Goal: Task Accomplishment & Management: Manage account settings

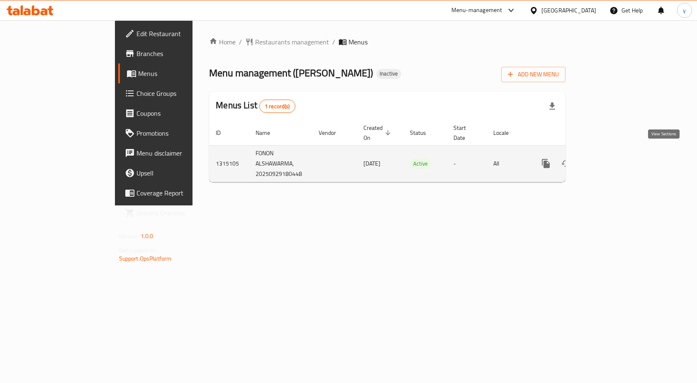
click at [611, 159] on icon "enhanced table" at bounding box center [606, 164] width 10 height 10
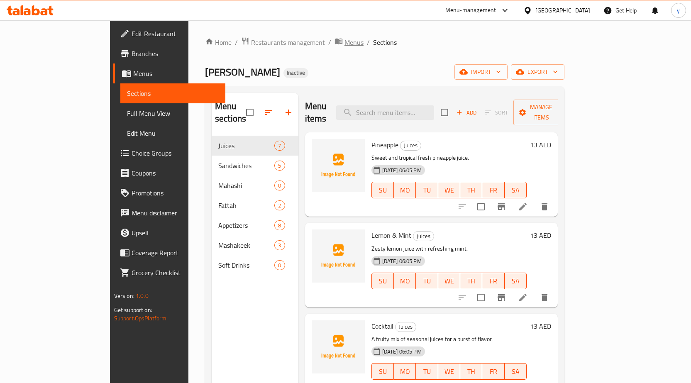
click at [344, 39] on span "Menus" at bounding box center [353, 42] width 19 height 10
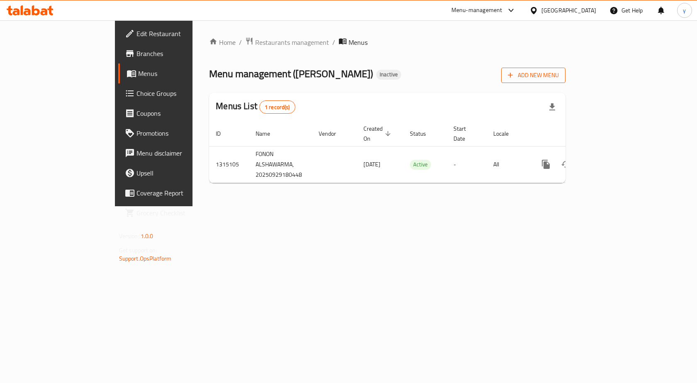
click at [559, 73] on span "Add New Menu" at bounding box center [533, 75] width 51 height 10
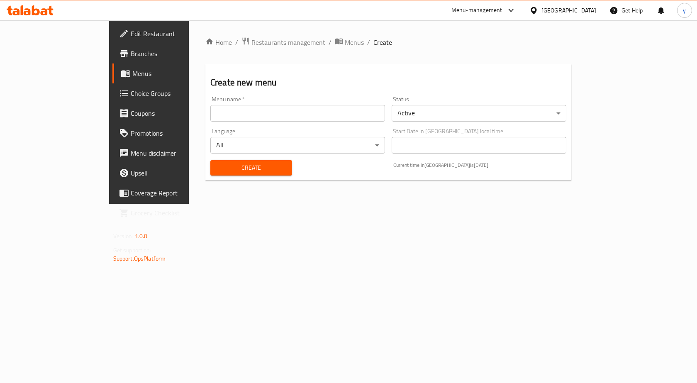
click at [255, 109] on input "text" at bounding box center [297, 113] width 175 height 17
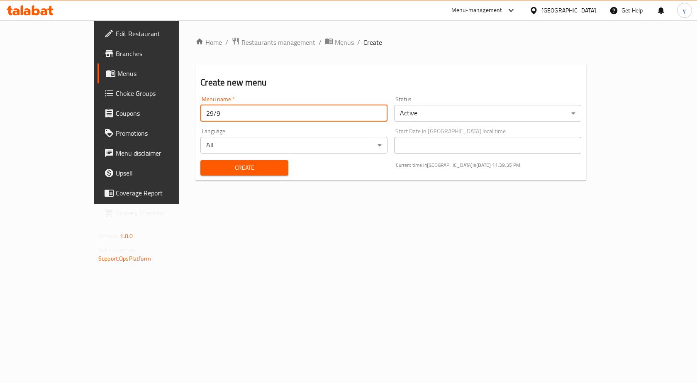
type input "29/9"
click at [200, 160] on button "Create" at bounding box center [244, 167] width 88 height 15
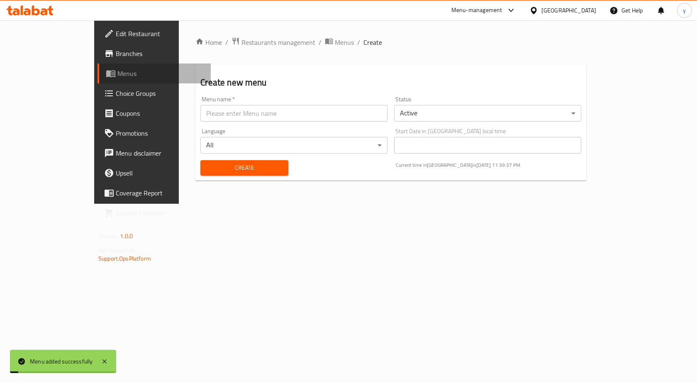
click at [98, 67] on link "Menus" at bounding box center [154, 73] width 113 height 20
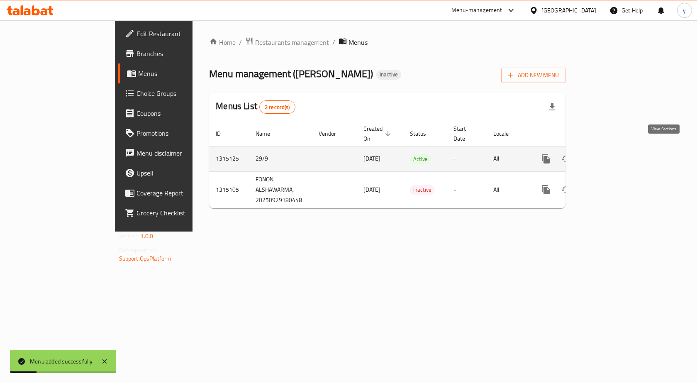
click at [611, 154] on icon "enhanced table" at bounding box center [606, 159] width 10 height 10
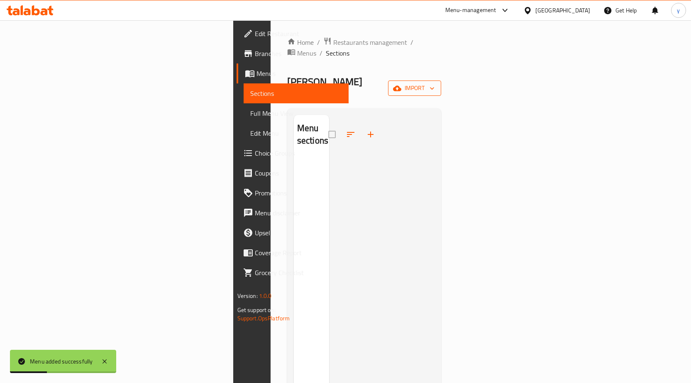
click at [434, 83] on span "import" at bounding box center [415, 88] width 40 height 10
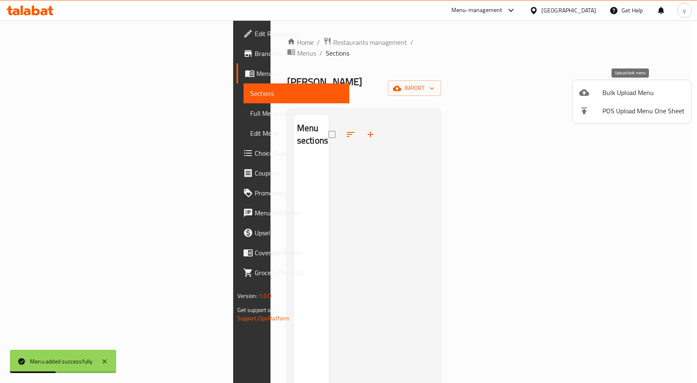
click at [607, 93] on span "Bulk Upload Menu" at bounding box center [644, 93] width 82 height 10
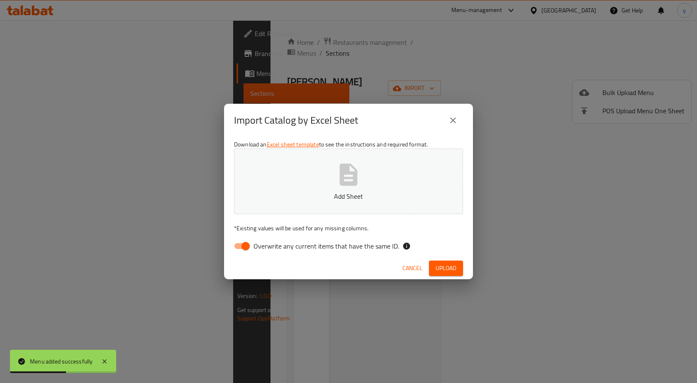
click at [349, 247] on span "Overwrite any current items that have the same ID." at bounding box center [327, 246] width 146 height 10
click at [269, 247] on input "Overwrite any current items that have the same ID." at bounding box center [245, 246] width 47 height 16
checkbox input "false"
drag, startPoint x: 449, startPoint y: 262, endPoint x: 439, endPoint y: 271, distance: 13.0
click at [449, 262] on button "Upload" at bounding box center [446, 268] width 34 height 15
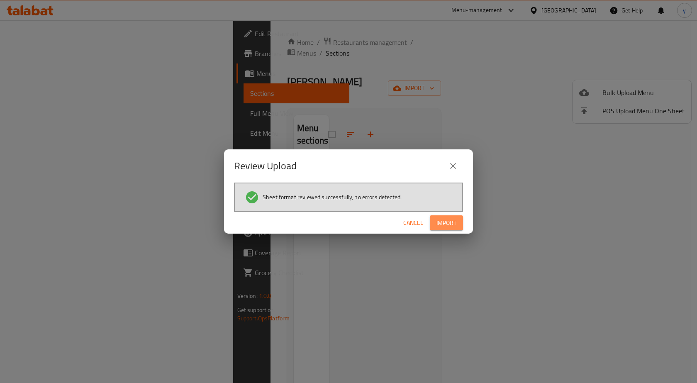
click at [447, 222] on span "Import" at bounding box center [447, 223] width 20 height 10
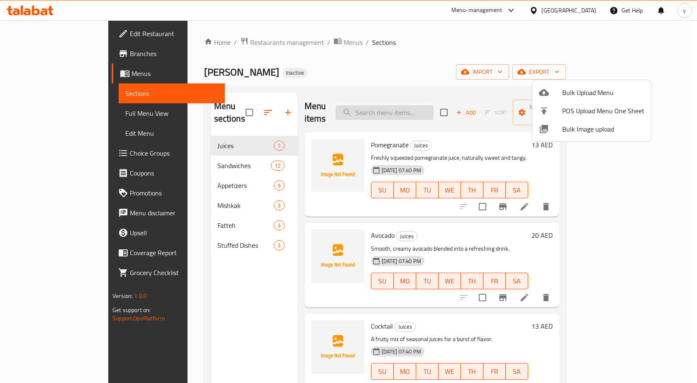
click at [395, 103] on div at bounding box center [348, 191] width 697 height 383
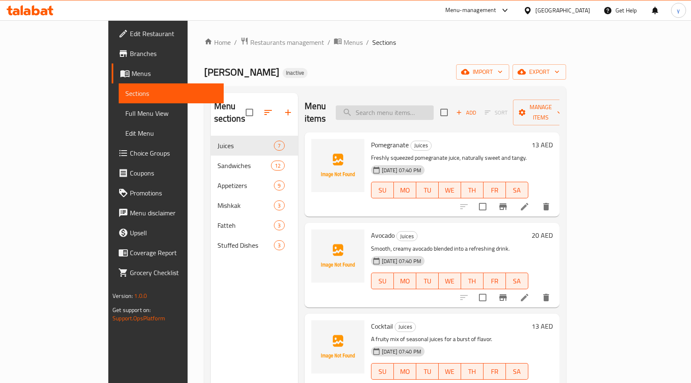
click at [398, 105] on input "search" at bounding box center [385, 112] width 98 height 15
paste input "Beef Mishkak"
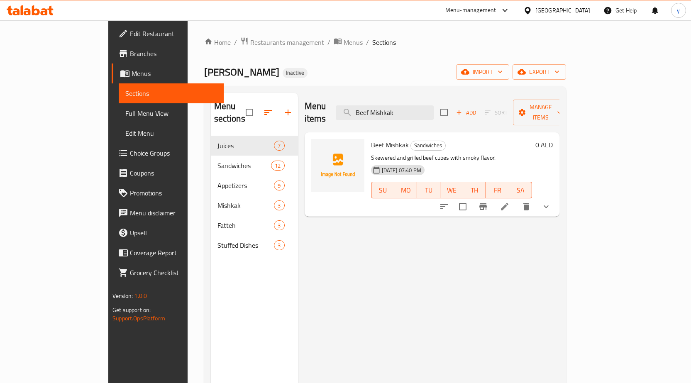
type input "Beef Mishkak"
click at [510, 202] on icon at bounding box center [505, 207] width 10 height 10
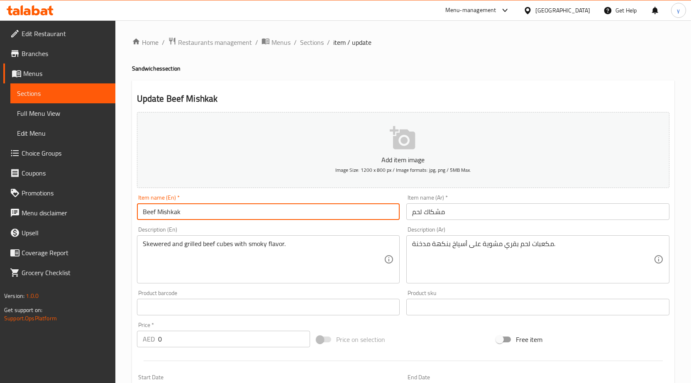
drag, startPoint x: 155, startPoint y: 214, endPoint x: 142, endPoint y: 215, distance: 12.5
click at [142, 215] on input "Beef Mishkak" at bounding box center [268, 211] width 263 height 17
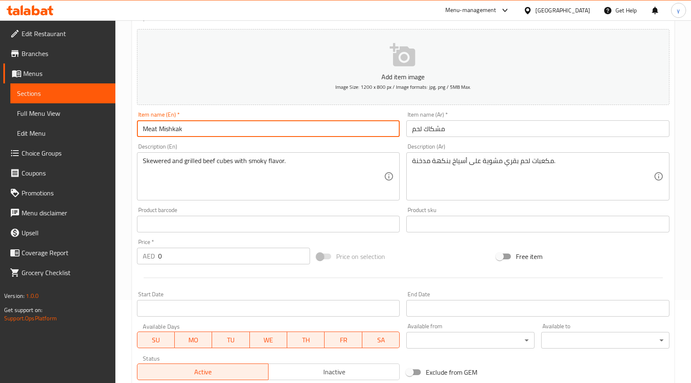
scroll to position [270, 0]
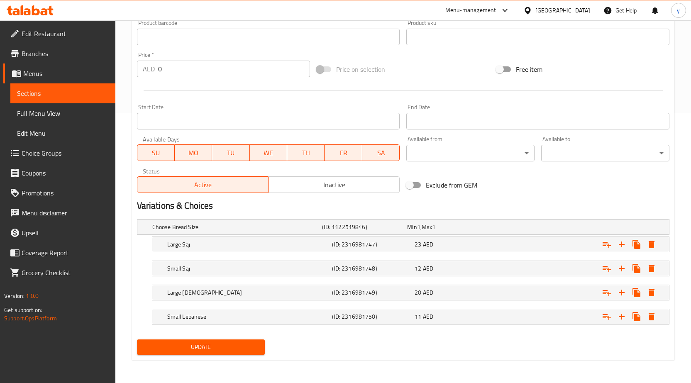
type input "Meat Mishkak"
click at [224, 350] on span "Update" at bounding box center [201, 347] width 115 height 10
click at [38, 95] on span "Sections" at bounding box center [63, 93] width 92 height 10
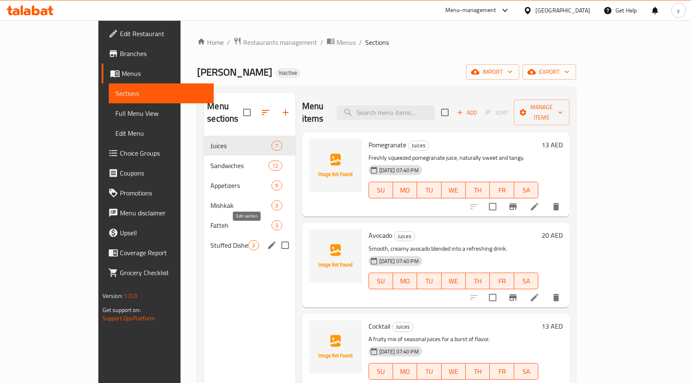
click at [267, 240] on icon "edit" at bounding box center [272, 245] width 10 height 10
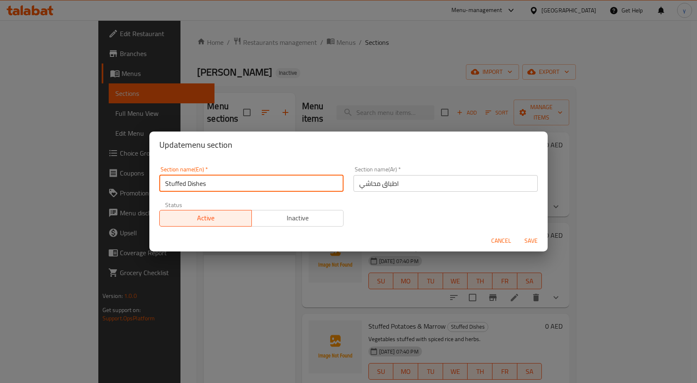
drag, startPoint x: 318, startPoint y: 187, endPoint x: 120, endPoint y: 182, distance: 198.0
click at [120, 182] on div "Update menu section Section name(En)   * Stuffed Dishes Section name(En) * Sect…" at bounding box center [348, 191] width 697 height 383
paste input "Mahashi"
click at [165, 184] on input "Mahashi" at bounding box center [251, 183] width 184 height 17
type input "Mahashi"
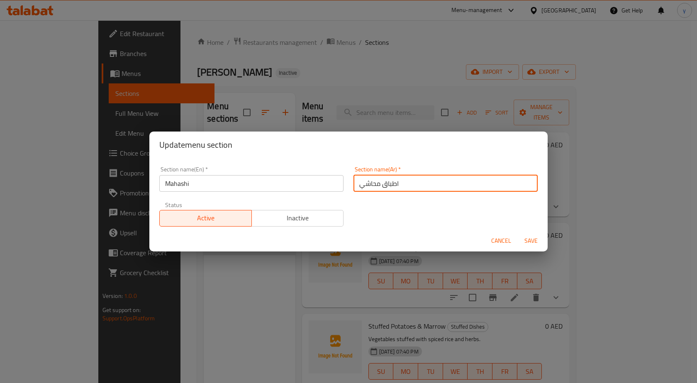
drag, startPoint x: 381, startPoint y: 185, endPoint x: 438, endPoint y: 193, distance: 57.1
click at [438, 193] on div "Section name(Ar)   * اطباق محاشي Section name(Ar) *" at bounding box center [446, 178] width 194 height 35
type input "محاشي"
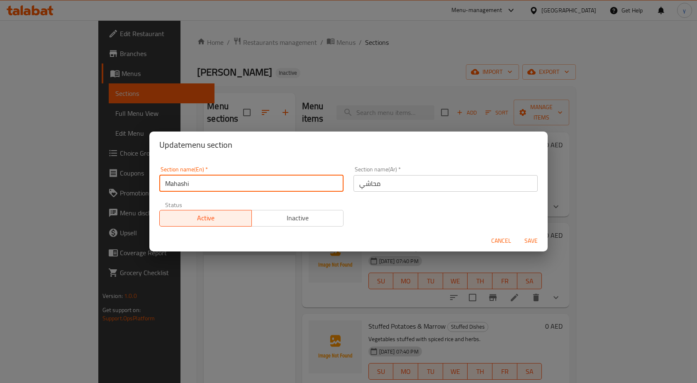
click at [198, 184] on input "Mahashi" at bounding box center [251, 183] width 184 height 17
click at [533, 239] on span "Save" at bounding box center [531, 241] width 20 height 10
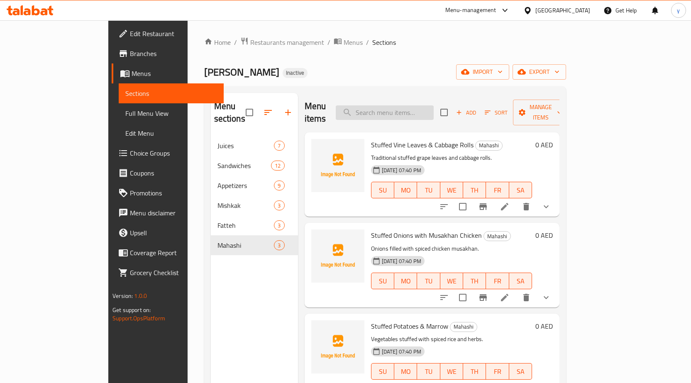
click at [414, 111] on input "search" at bounding box center [385, 112] width 98 height 15
paste input "Stuffed Onions with Musakhan Chicken"
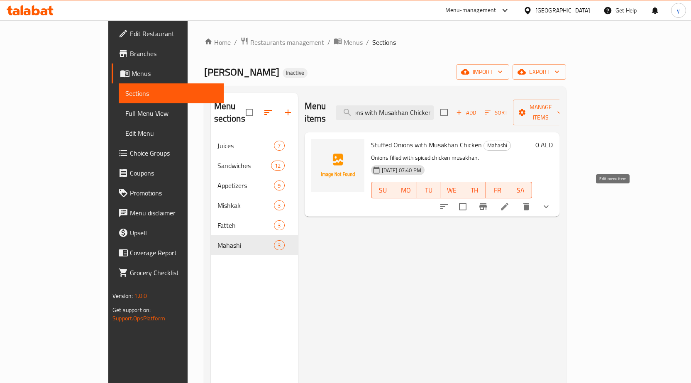
type input "Stuffed Onions with Musakhan Chicken"
click at [508, 203] on icon at bounding box center [504, 206] width 7 height 7
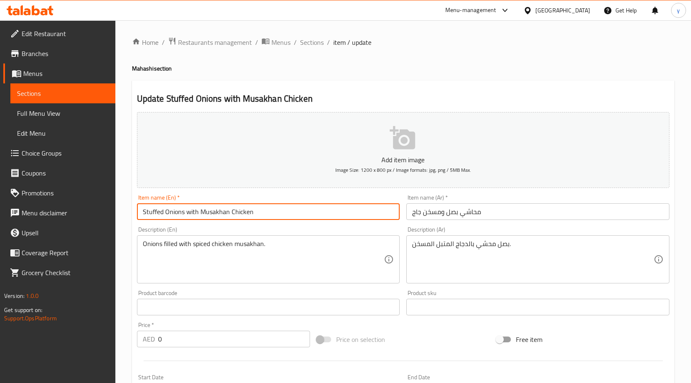
drag, startPoint x: 162, startPoint y: 214, endPoint x: 142, endPoint y: 215, distance: 19.9
click at [142, 215] on input "Stuffed Onions with Musakhan Chicken" at bounding box center [268, 211] width 263 height 17
paste input "Mahashi"
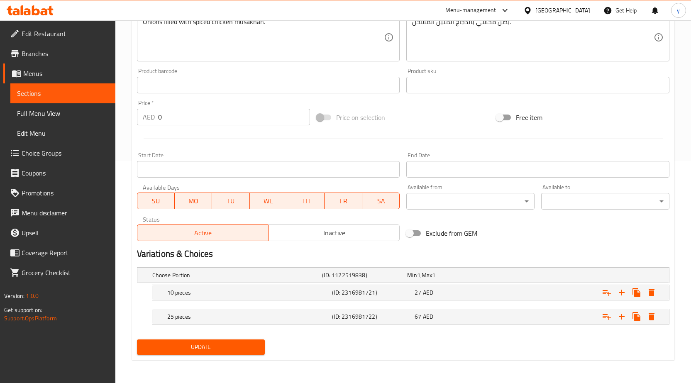
type input "Mahashi Onions with Musakhan Chicken"
click at [218, 350] on span "Update" at bounding box center [201, 347] width 115 height 10
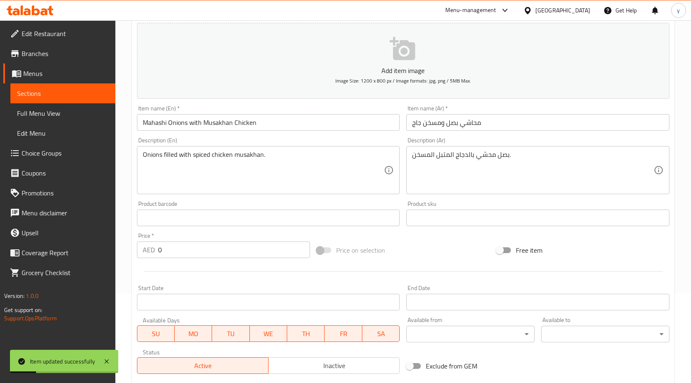
scroll to position [15, 0]
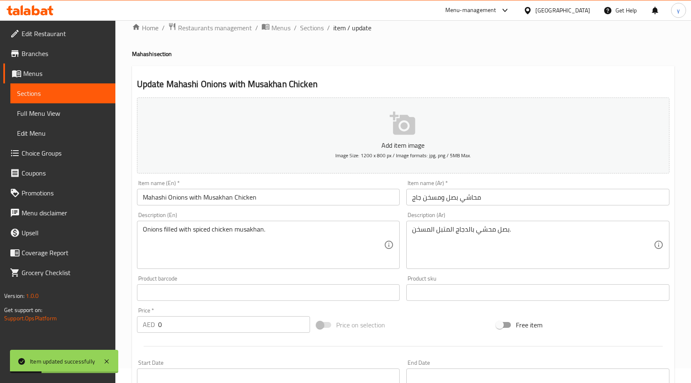
click at [76, 90] on span "Sections" at bounding box center [63, 93] width 92 height 10
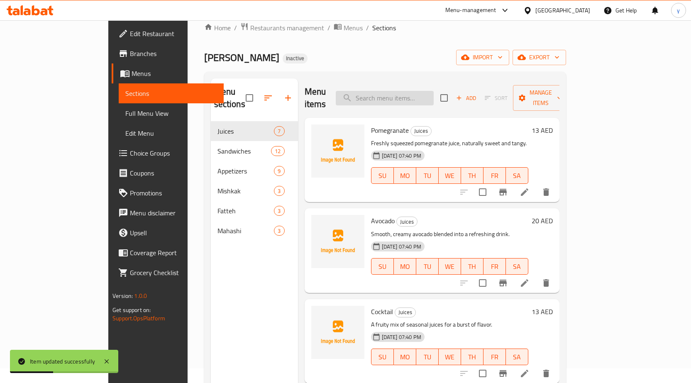
click at [404, 91] on input "search" at bounding box center [385, 98] width 98 height 15
paste input "Stuffed Vine Leaves & Cabbage Rolls"
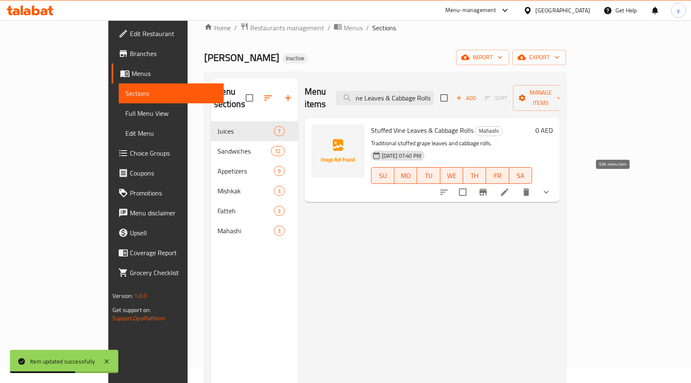
type input "Stuffed Vine Leaves & Cabbage Rolls"
click at [510, 187] on icon at bounding box center [505, 192] width 10 height 10
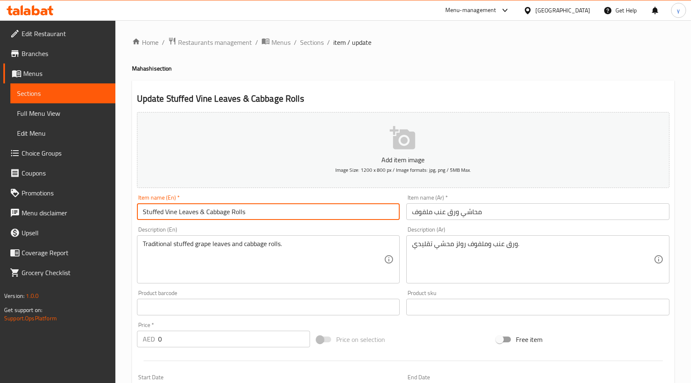
drag, startPoint x: 162, startPoint y: 212, endPoint x: 66, endPoint y: 212, distance: 96.7
click at [66, 212] on div "Edit Restaurant Branches Menus Sections Full Menu View Edit Menu Choice Groups …" at bounding box center [345, 312] width 691 height 585
paste input "Mahashi"
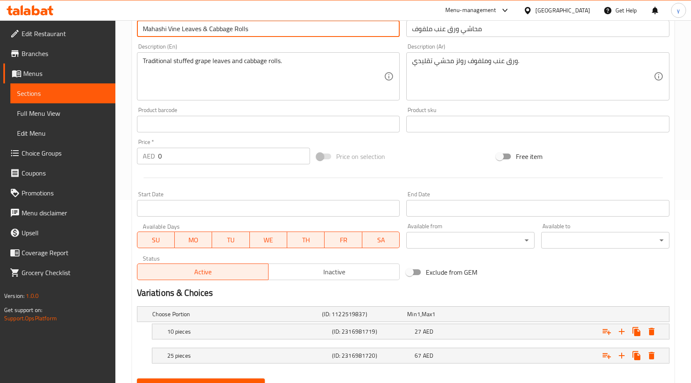
scroll to position [222, 0]
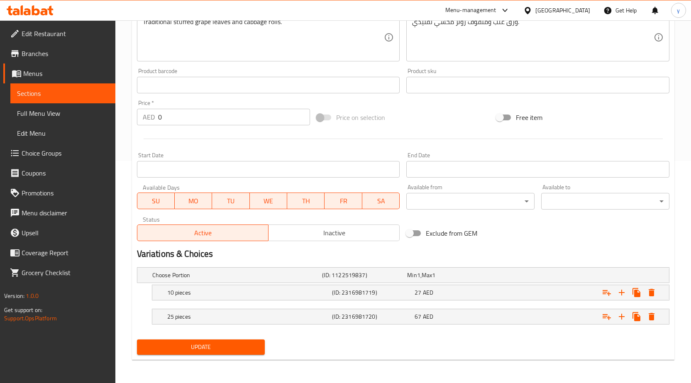
type input "Mahashi Vine Leaves & Cabbage Rolls"
click at [202, 342] on span "Update" at bounding box center [201, 347] width 115 height 10
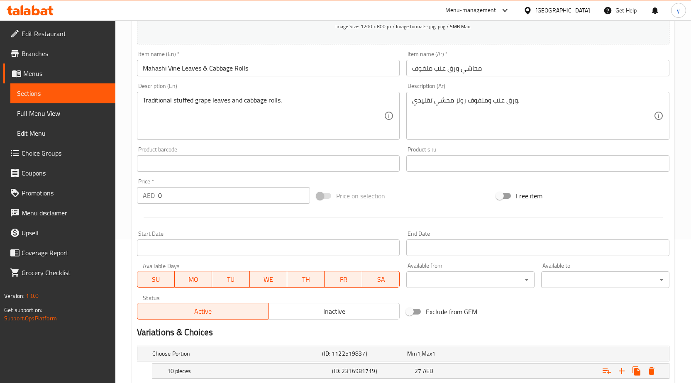
scroll to position [56, 0]
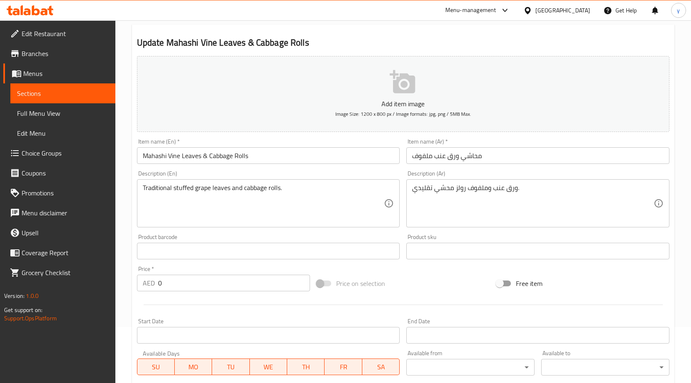
click at [66, 96] on span "Sections" at bounding box center [63, 93] width 92 height 10
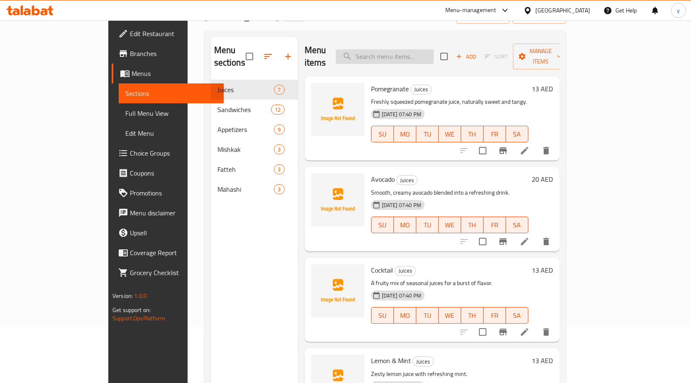
click at [430, 49] on input "search" at bounding box center [385, 56] width 98 height 15
paste input "Stuffed Potatoes & Marrow"
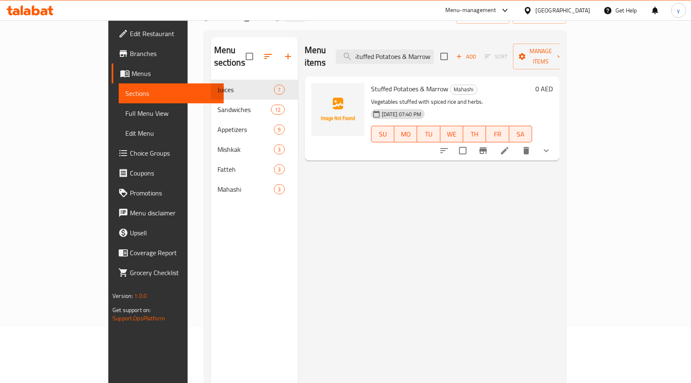
type input "Stuffed Potatoes & Marrow"
click at [508, 147] on icon at bounding box center [504, 150] width 7 height 7
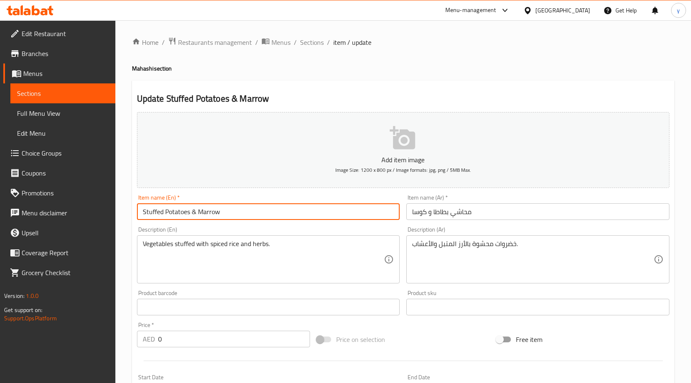
drag, startPoint x: 163, startPoint y: 213, endPoint x: 82, endPoint y: 217, distance: 81.0
click at [82, 217] on div "Edit Restaurant Branches Menus Sections Full Menu View Edit Menu Choice Groups …" at bounding box center [345, 312] width 691 height 585
paste input "Mahashi"
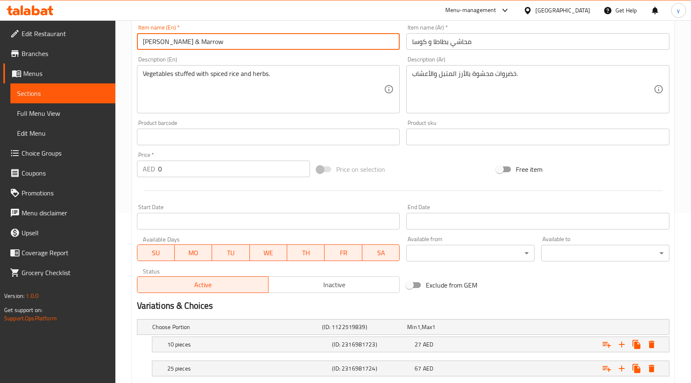
scroll to position [222, 0]
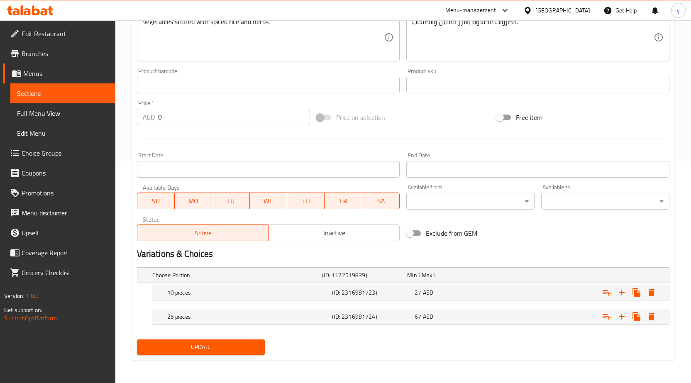
type input "Mahashi Potatoes & Marrow"
click at [207, 350] on span "Update" at bounding box center [201, 347] width 115 height 10
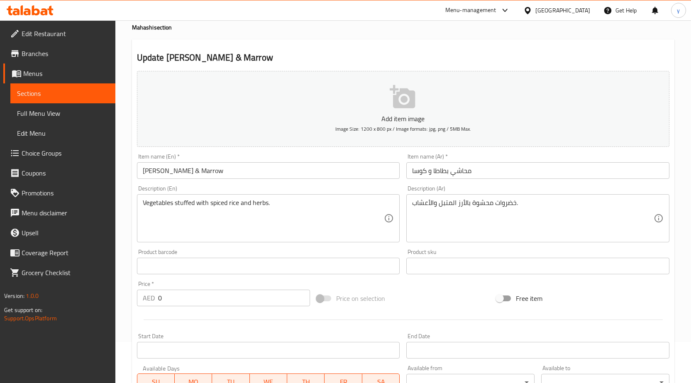
scroll to position [41, 0]
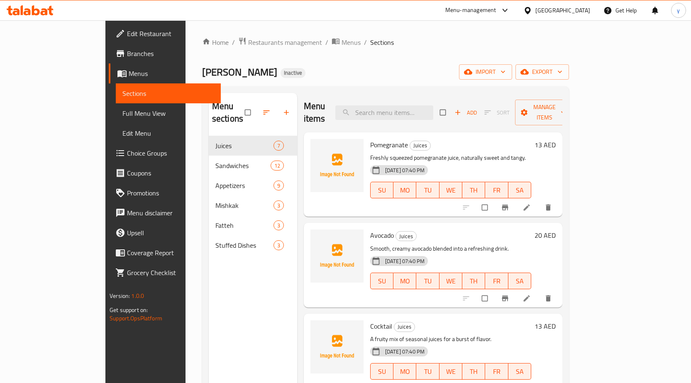
click at [122, 112] on span "Full Menu View" at bounding box center [168, 113] width 92 height 10
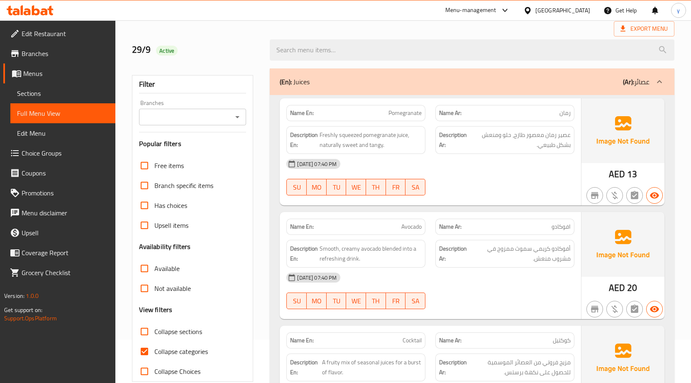
scroll to position [83, 0]
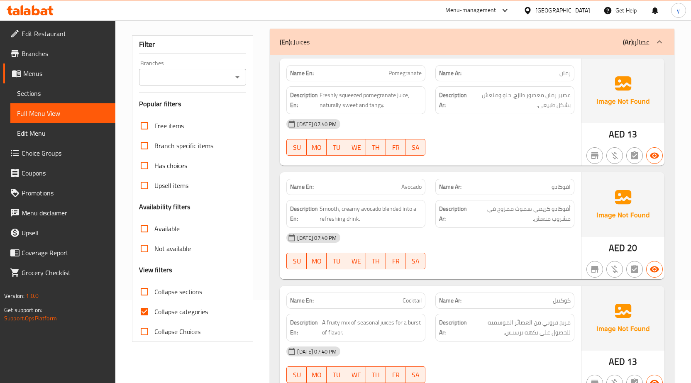
click at [177, 310] on span "Collapse categories" at bounding box center [181, 312] width 54 height 10
click at [154, 310] on input "Collapse categories" at bounding box center [144, 312] width 20 height 20
checkbox input "false"
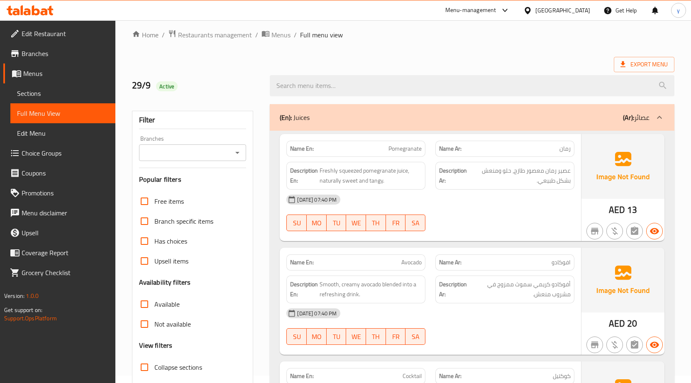
scroll to position [0, 0]
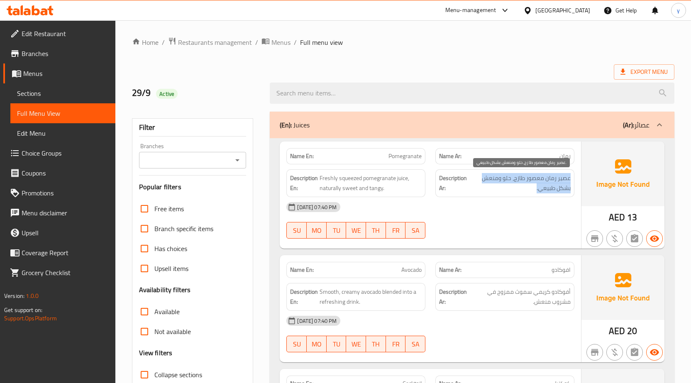
drag, startPoint x: 575, startPoint y: 178, endPoint x: 510, endPoint y: 183, distance: 65.3
click at [510, 183] on div "Description Ar: عصير رمان معصور طازج، حلو ومنعش بشكل طبيعي." at bounding box center [504, 183] width 149 height 38
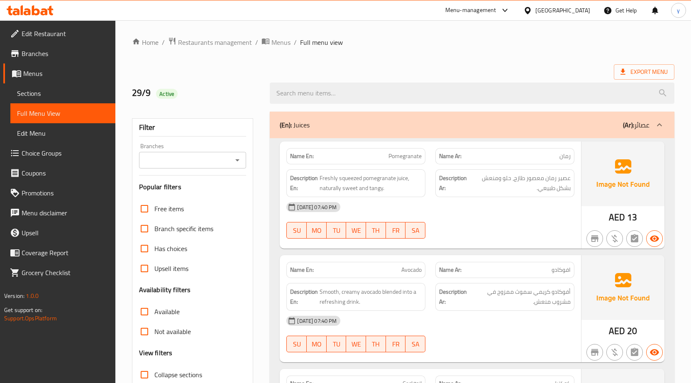
click at [489, 201] on div "29-09-2025 07:40 PM" at bounding box center [430, 207] width 298 height 20
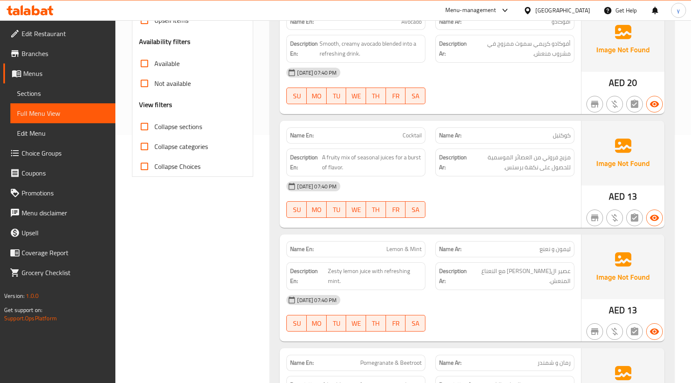
scroll to position [249, 0]
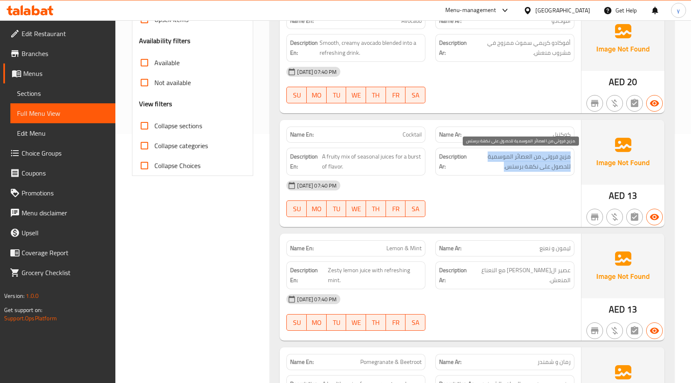
drag, startPoint x: 571, startPoint y: 159, endPoint x: 480, endPoint y: 163, distance: 90.6
click at [480, 163] on div "Description Ar: مزيج فروتي من العصائر الموسمية للحصول على نكهة برستس." at bounding box center [504, 162] width 139 height 28
click at [485, 174] on div "Description Ar: مزيج فروتي من العصائر الموسمية للحصول على نكهة برستس." at bounding box center [504, 162] width 139 height 28
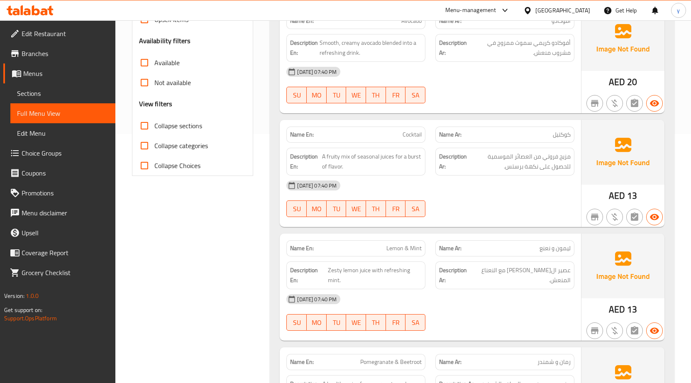
scroll to position [373, 0]
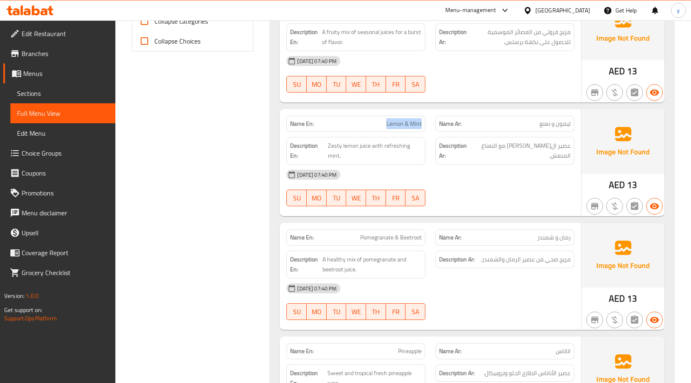
drag, startPoint x: 384, startPoint y: 126, endPoint x: 421, endPoint y: 126, distance: 37.3
click at [421, 126] on p "Name En: Lemon & Mint" at bounding box center [356, 124] width 132 height 9
click at [488, 98] on div "Name En: Cocktail Name Ar: كوكتيل Description En: A fruity mix of seasonal juic…" at bounding box center [430, 48] width 301 height 107
drag, startPoint x: 411, startPoint y: 121, endPoint x: 426, endPoint y: 124, distance: 15.3
click at [426, 124] on div "Name En: Lemon & Mint" at bounding box center [355, 124] width 149 height 26
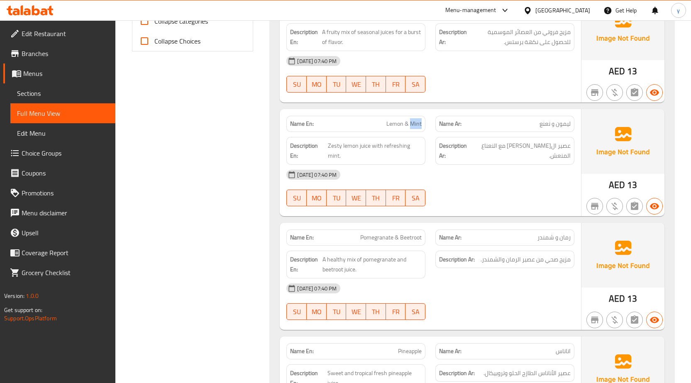
copy span "Mint"
click at [483, 138] on div "Description Ar: عصير الليمون زيستي مع النعناع المنعش." at bounding box center [504, 151] width 139 height 28
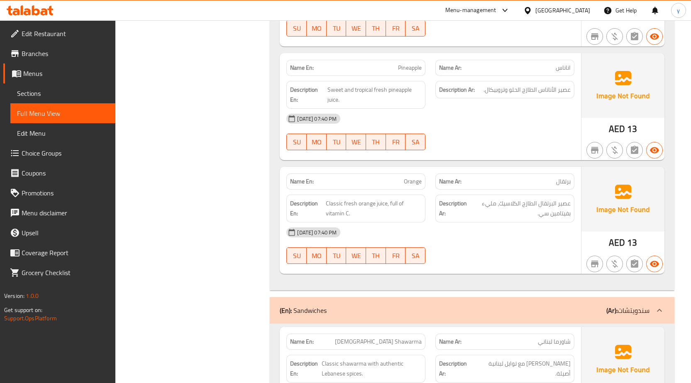
scroll to position [664, 0]
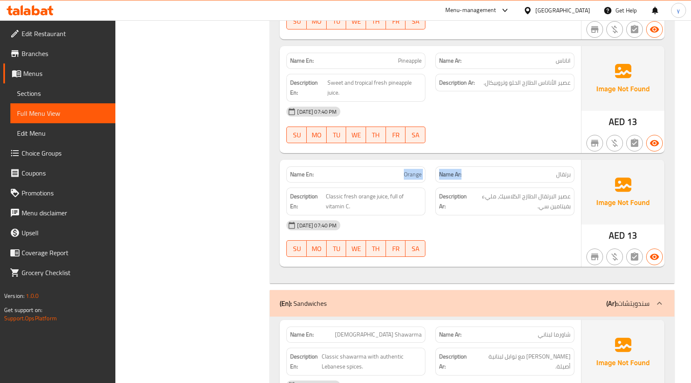
drag, startPoint x: 380, startPoint y: 175, endPoint x: 469, endPoint y: 175, distance: 89.6
click at [469, 175] on div "Name En: Orange Name Ar: برتقال" at bounding box center [430, 174] width 298 height 26
drag, startPoint x: 572, startPoint y: 181, endPoint x: 561, endPoint y: 179, distance: 11.1
click at [561, 179] on div "Name Ar: برتقال" at bounding box center [504, 174] width 139 height 16
click at [492, 251] on div "29-09-2025 07:40 PM SU MO TU WE TH FR SA" at bounding box center [430, 238] width 298 height 46
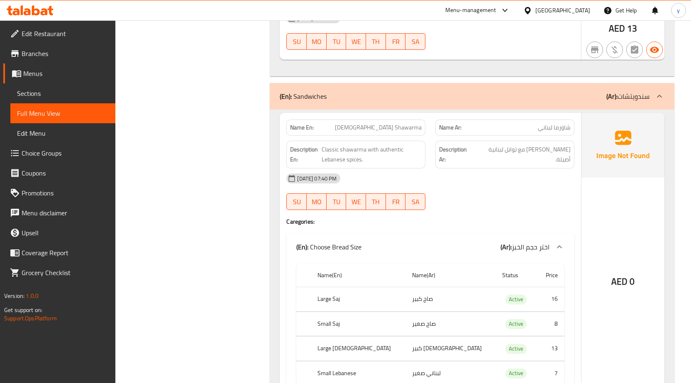
scroll to position [871, 0]
drag, startPoint x: 372, startPoint y: 126, endPoint x: 425, endPoint y: 125, distance: 52.3
click at [425, 125] on div "Name En: Lebanese Shawarma" at bounding box center [355, 127] width 139 height 16
drag, startPoint x: 578, startPoint y: 129, endPoint x: 554, endPoint y: 134, distance: 25.3
click at [554, 134] on div "Name Ar: شاورما لبناني" at bounding box center [504, 127] width 149 height 26
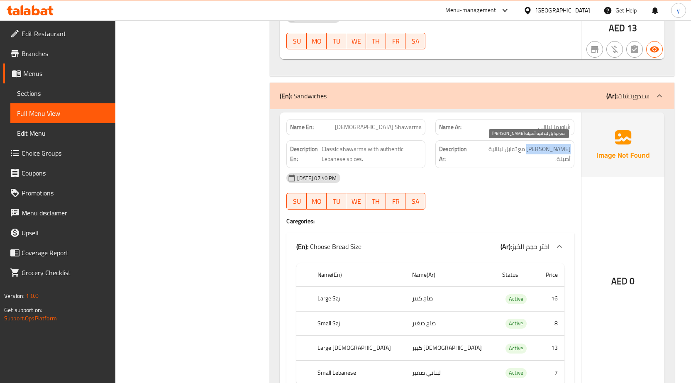
drag, startPoint x: 573, startPoint y: 149, endPoint x: 535, endPoint y: 151, distance: 37.8
click at [535, 151] on div "Description Ar: شاورما كلاسيك مع توابل لبنانية أصيلة." at bounding box center [504, 154] width 139 height 28
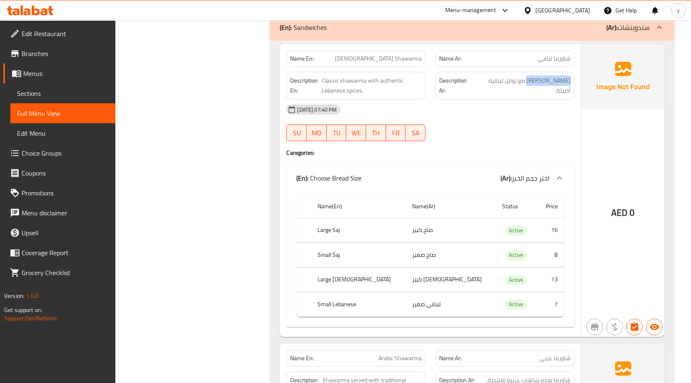
scroll to position [954, 0]
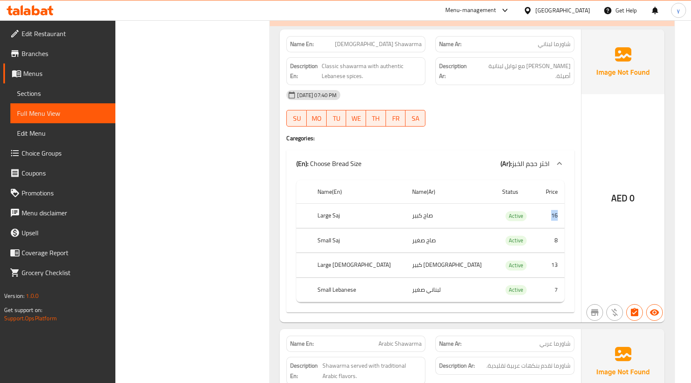
drag, startPoint x: 548, startPoint y: 215, endPoint x: 559, endPoint y: 217, distance: 10.4
click at [559, 217] on td "16" at bounding box center [550, 216] width 27 height 24
drag, startPoint x: 544, startPoint y: 242, endPoint x: 552, endPoint y: 243, distance: 8.0
click at [552, 243] on td "8" at bounding box center [550, 240] width 27 height 24
drag, startPoint x: 550, startPoint y: 243, endPoint x: 556, endPoint y: 242, distance: 6.2
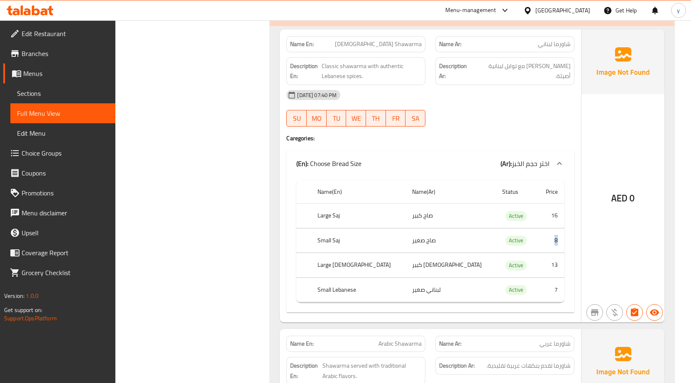
click at [556, 242] on td "8" at bounding box center [550, 240] width 27 height 24
drag, startPoint x: 547, startPoint y: 265, endPoint x: 561, endPoint y: 266, distance: 14.2
click at [561, 266] on td "13" at bounding box center [550, 265] width 27 height 24
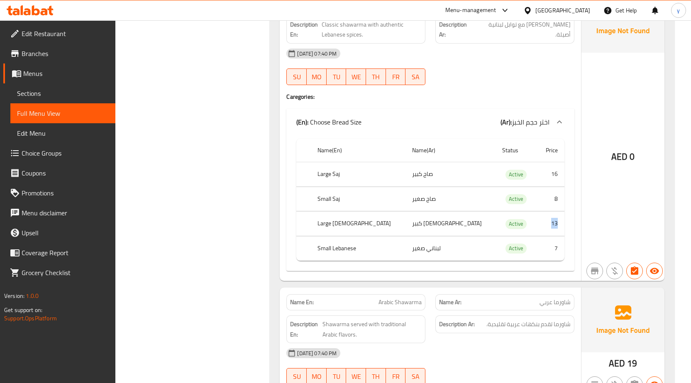
scroll to position [1079, 0]
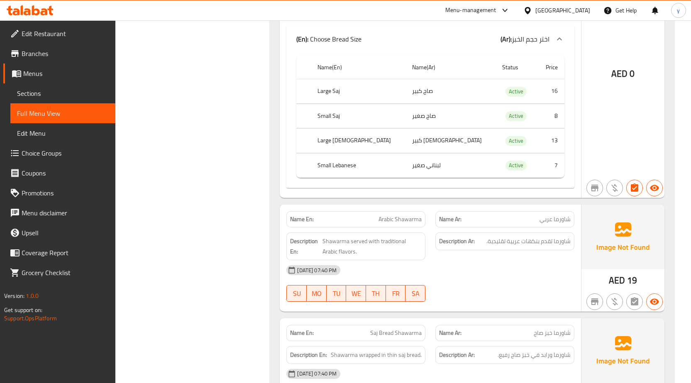
click at [513, 173] on td "Active" at bounding box center [515, 165] width 41 height 24
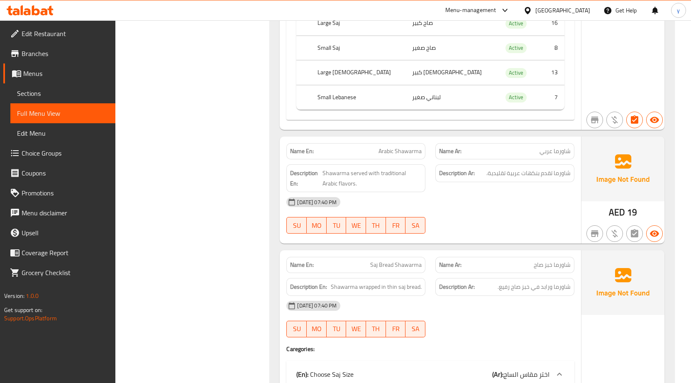
scroll to position [1162, 0]
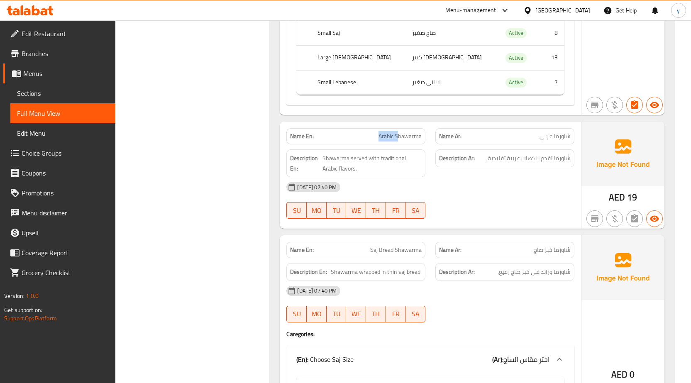
drag, startPoint x: 374, startPoint y: 134, endPoint x: 400, endPoint y: 137, distance: 26.0
click at [400, 137] on p "Name En: Arabic Shawarma" at bounding box center [356, 136] width 132 height 9
drag, startPoint x: 535, startPoint y: 134, endPoint x: 570, endPoint y: 136, distance: 34.9
click at [570, 136] on p "Name Ar: شاورما عربي" at bounding box center [505, 136] width 132 height 9
click at [542, 185] on div "29-09-2025 07:40 PM" at bounding box center [430, 187] width 298 height 20
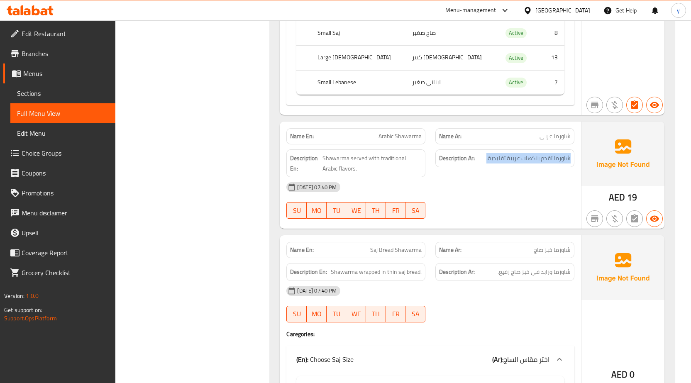
drag, startPoint x: 572, startPoint y: 159, endPoint x: 484, endPoint y: 161, distance: 88.0
click at [484, 161] on div "Description Ar: شاورما تقدم بنكهات عربية تقليدية." at bounding box center [504, 158] width 139 height 18
click at [509, 168] on div "Description Ar: شاورما تقدم بنكهات عربية تقليدية." at bounding box center [504, 163] width 149 height 38
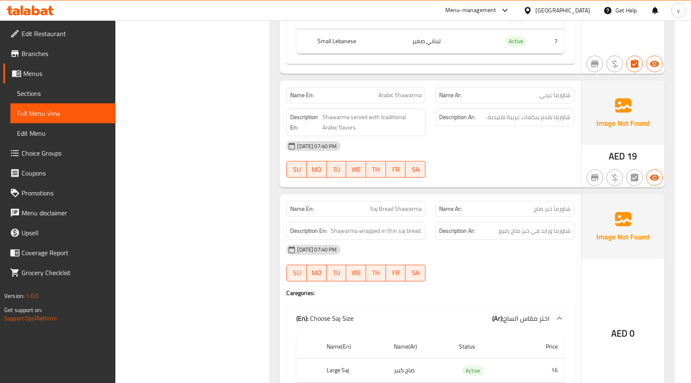
scroll to position [1203, 0]
drag, startPoint x: 572, startPoint y: 233, endPoint x: 486, endPoint y: 237, distance: 85.6
click at [486, 237] on div "Description Ar: شاورما ورابد في خبز صاج رفيع." at bounding box center [504, 231] width 139 height 18
click at [485, 244] on div "29-09-2025 07:40 PM" at bounding box center [430, 249] width 298 height 20
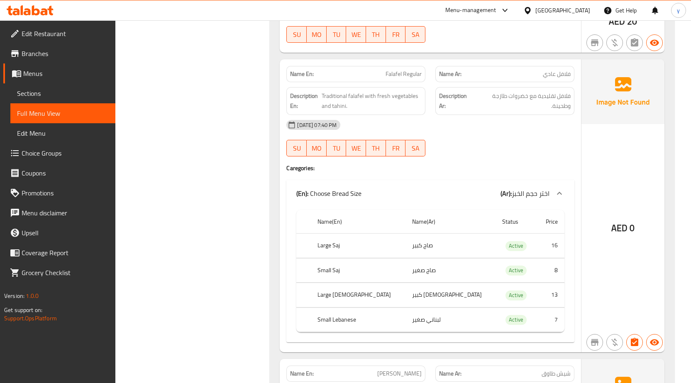
scroll to position [1826, 0]
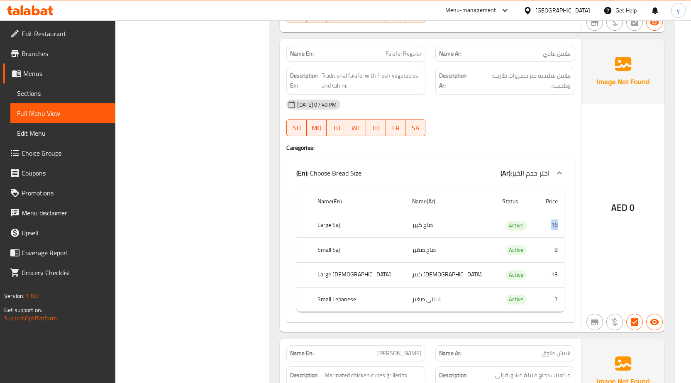
drag, startPoint x: 549, startPoint y: 223, endPoint x: 563, endPoint y: 225, distance: 13.8
click at [563, 225] on td "16" at bounding box center [550, 225] width 27 height 24
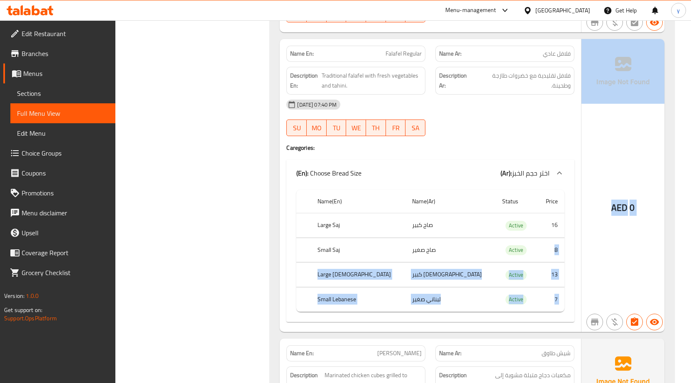
drag, startPoint x: 547, startPoint y: 249, endPoint x: 581, endPoint y: 258, distance: 35.6
click at [581, 258] on div "Name En: Falafel Regular Name Ar: فلافل عادي Description En: Traditional falafe…" at bounding box center [472, 185] width 385 height 293
click at [587, 232] on div "AED 0" at bounding box center [622, 185] width 83 height 293
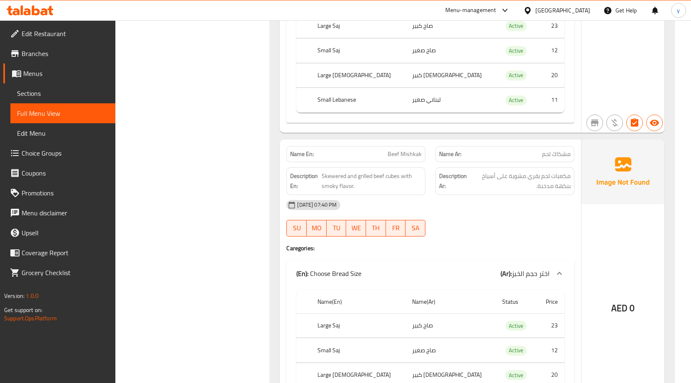
scroll to position [2697, 0]
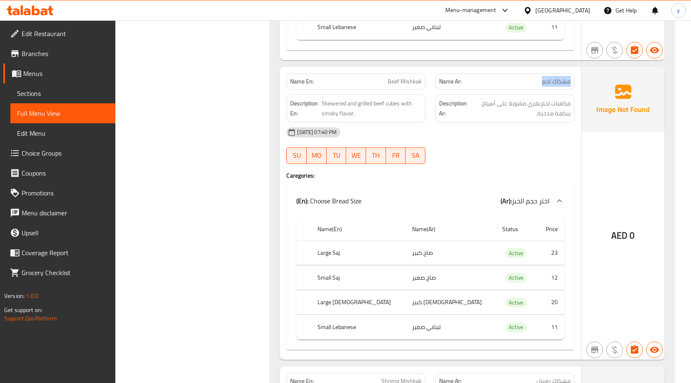
drag, startPoint x: 538, startPoint y: 81, endPoint x: 571, endPoint y: 85, distance: 32.6
click at [571, 85] on div "Name Ar: مشكاك لحم" at bounding box center [504, 81] width 139 height 16
drag, startPoint x: 381, startPoint y: 74, endPoint x: 427, endPoint y: 83, distance: 47.0
click at [427, 83] on div "Name En: Beef Mishkak" at bounding box center [355, 81] width 149 height 26
copy span "Beef Mishkak"
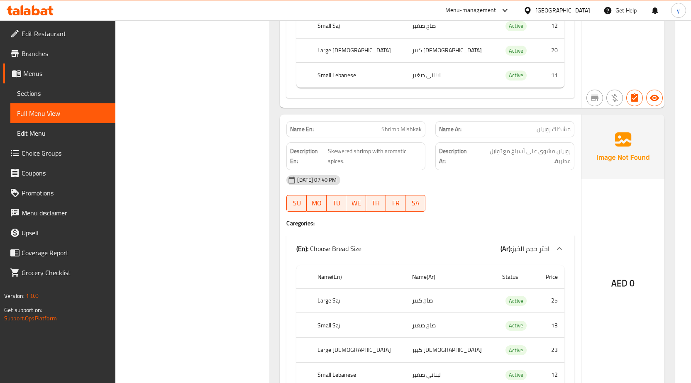
scroll to position [2946, 0]
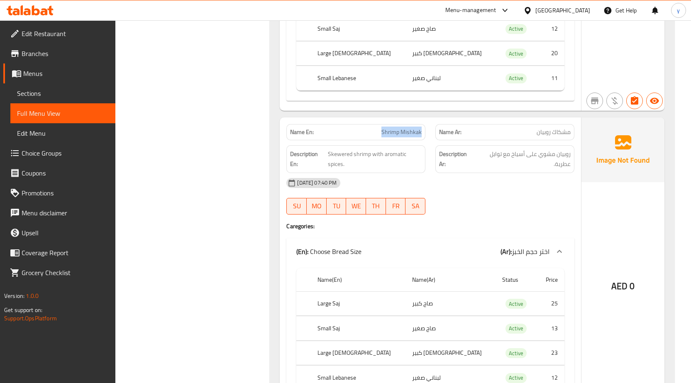
drag, startPoint x: 375, startPoint y: 134, endPoint x: 425, endPoint y: 135, distance: 49.8
click at [425, 135] on div "Name En: Shrimp Mishkak" at bounding box center [355, 132] width 139 height 16
copy span "Shrimp Mishkak"
drag, startPoint x: 544, startPoint y: 308, endPoint x: 565, endPoint y: 308, distance: 21.6
click at [565, 308] on div "Name(En) Name(Ar) Status Price Large Saj صاج كبير Active 25 Small Saj صاج صغير …" at bounding box center [430, 333] width 288 height 136
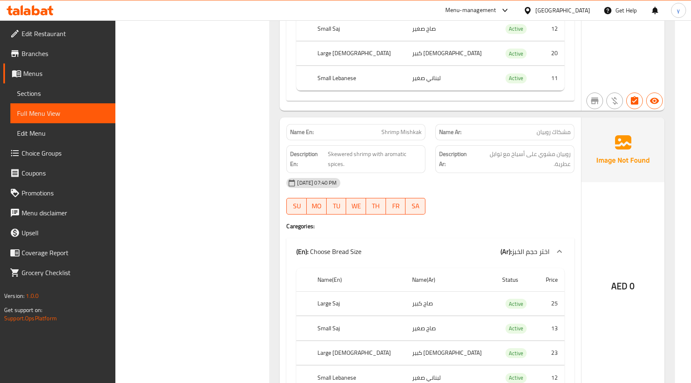
click at [537, 274] on th "Price" at bounding box center [550, 280] width 27 height 24
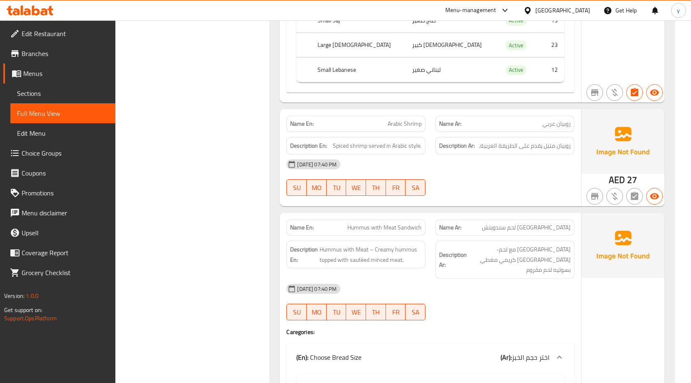
scroll to position [3278, 0]
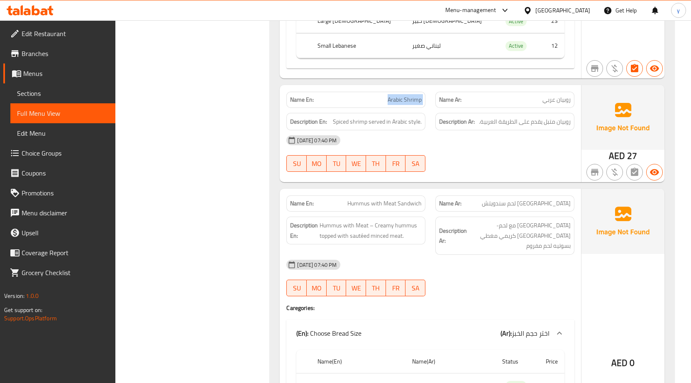
drag, startPoint x: 381, startPoint y: 100, endPoint x: 438, endPoint y: 98, distance: 56.9
click at [438, 98] on div "Name En: Arabic Shrimp Name Ar: روبيان عربي" at bounding box center [430, 100] width 298 height 26
copy span "Arabic Shrimp"
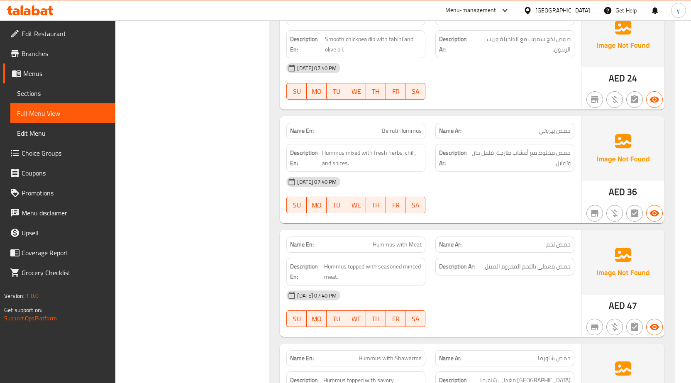
scroll to position [3901, 0]
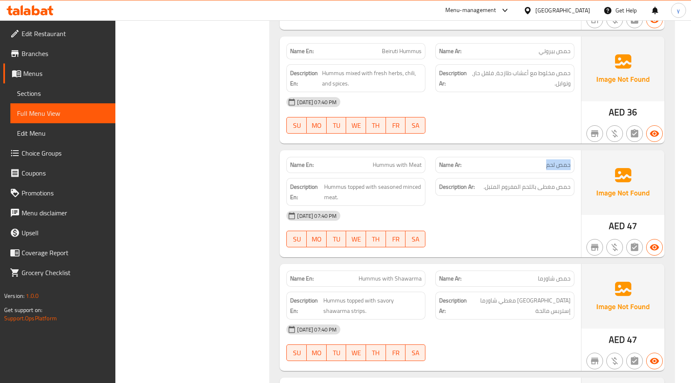
drag, startPoint x: 526, startPoint y: 159, endPoint x: 576, endPoint y: 159, distance: 49.8
click at [576, 159] on div "Name Ar: حمص لحم" at bounding box center [504, 165] width 149 height 26
click at [537, 210] on div "29-09-2025 07:40 PM" at bounding box center [430, 216] width 298 height 20
drag, startPoint x: 389, startPoint y: 158, endPoint x: 454, endPoint y: 158, distance: 65.6
click at [454, 158] on div "Name En: Hummus with Meat Name Ar: حمص لحم" at bounding box center [430, 165] width 298 height 26
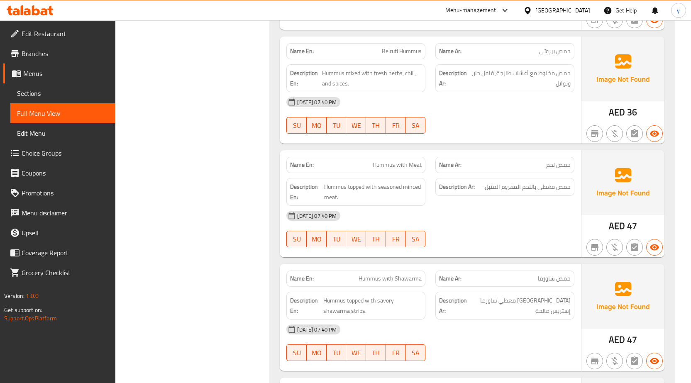
drag, startPoint x: 568, startPoint y: 256, endPoint x: 548, endPoint y: 203, distance: 56.5
click at [564, 264] on div "Name En: Hummus with Shawarma Name Ar: حمص شاورما Description En: Hummus topped…" at bounding box center [430, 317] width 301 height 107
drag, startPoint x: 575, startPoint y: 178, endPoint x: 536, endPoint y: 181, distance: 38.7
click at [536, 181] on div "Description Ar: حمص مغطى باللحم المفروم المتبل." at bounding box center [504, 192] width 149 height 38
drag, startPoint x: 324, startPoint y: 178, endPoint x: 363, endPoint y: 177, distance: 39.0
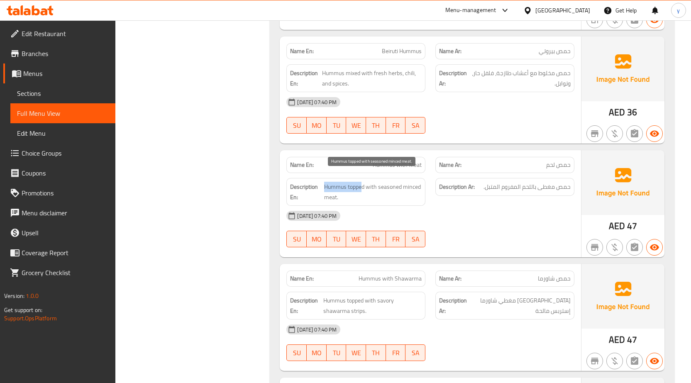
click at [363, 182] on span "Hummus topped with seasoned minced meat." at bounding box center [373, 192] width 98 height 20
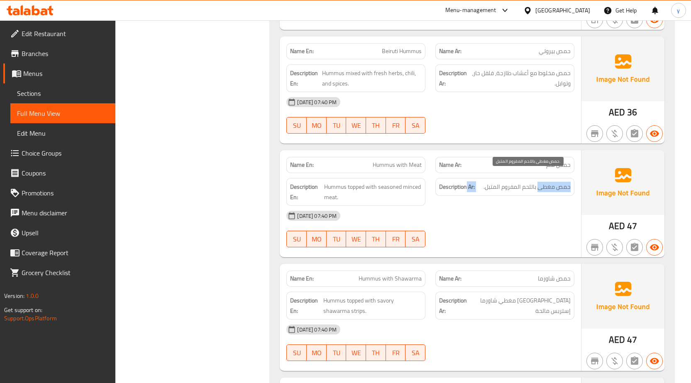
drag, startPoint x: 538, startPoint y: 178, endPoint x: 458, endPoint y: 180, distance: 80.1
click at [461, 182] on h6 "Description Ar: حمص مغطى باللحم المفروم المتبل." at bounding box center [505, 187] width 132 height 10
drag, startPoint x: 381, startPoint y: 177, endPoint x: 393, endPoint y: 194, distance: 20.8
click at [393, 194] on div "Description En: Hummus topped with seasoned minced meat." at bounding box center [355, 192] width 139 height 28
click at [456, 194] on div "Description Ar: حمص مغطى باللحم المفروم المتبل." at bounding box center [504, 192] width 149 height 38
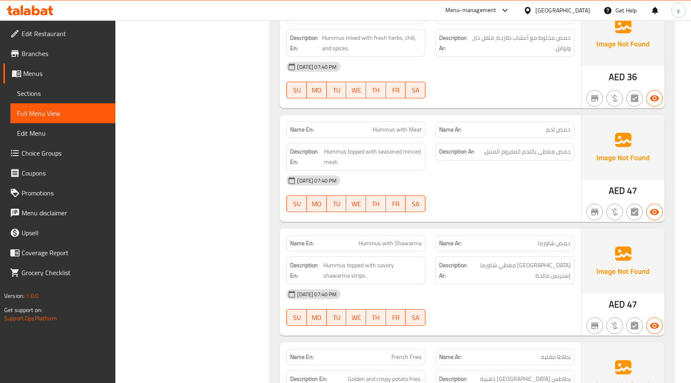
scroll to position [3984, 0]
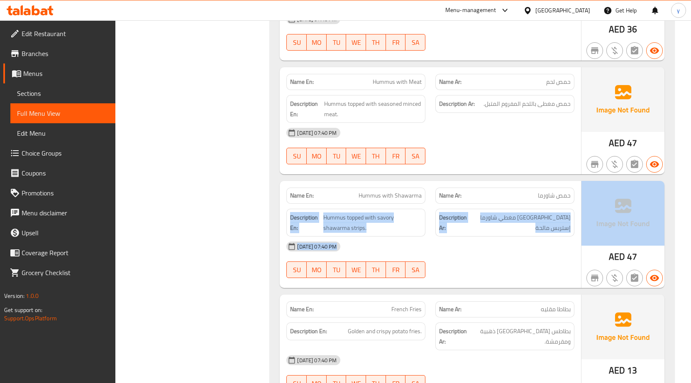
drag, startPoint x: 528, startPoint y: 187, endPoint x: 585, endPoint y: 187, distance: 56.9
click at [585, 187] on div "Name En: Hummus with Shawarma Name Ar: حمص شاورما Description En: Hummus topped…" at bounding box center [472, 234] width 385 height 107
drag, startPoint x: 509, startPoint y: 190, endPoint x: 399, endPoint y: 186, distance: 110.1
click at [509, 190] on div "Name Ar: حمص شاورما" at bounding box center [504, 196] width 139 height 16
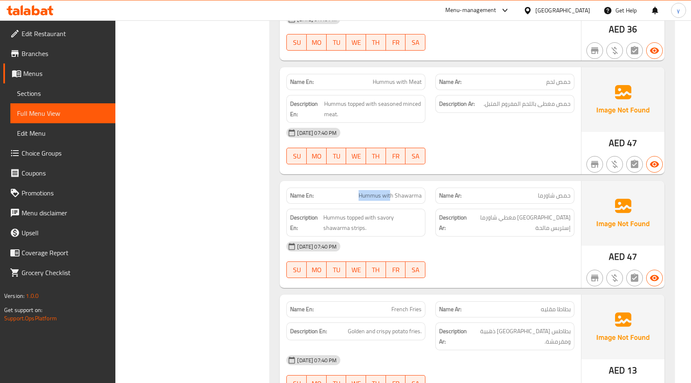
drag, startPoint x: 353, startPoint y: 183, endPoint x: 392, endPoint y: 185, distance: 39.5
click at [392, 191] on p "Name En: Hummus with Shawarma" at bounding box center [356, 195] width 132 height 9
drag, startPoint x: 567, startPoint y: 209, endPoint x: 469, endPoint y: 211, distance: 97.5
click at [469, 212] on h6 "Description Ar: حمص مغطي شاورما إستربس مالحة" at bounding box center [505, 222] width 132 height 20
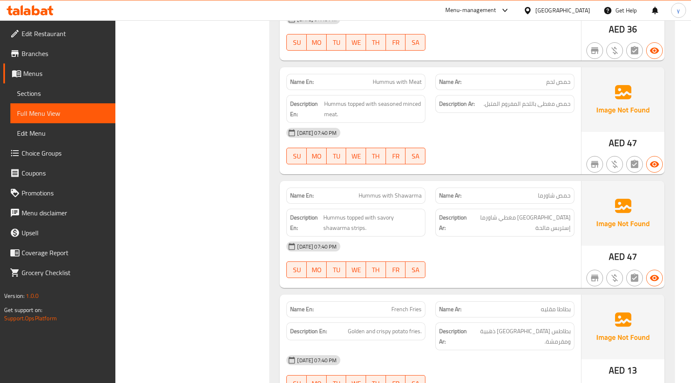
click at [491, 237] on div "29-09-2025 07:40 PM" at bounding box center [430, 247] width 298 height 20
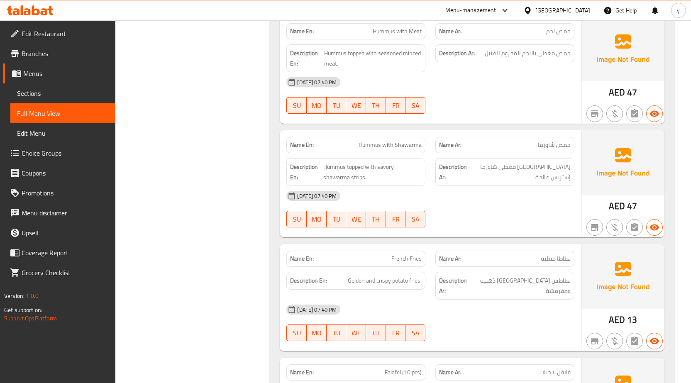
scroll to position [4108, 0]
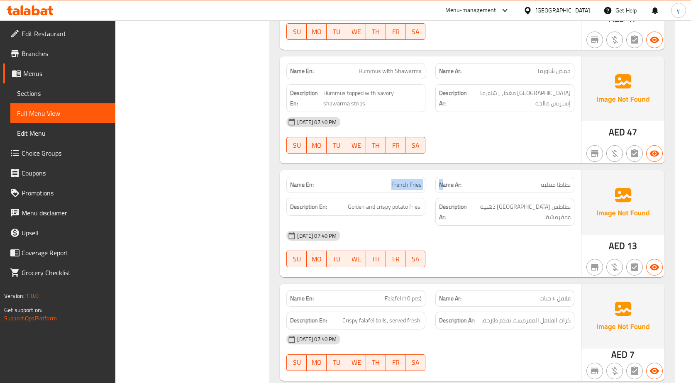
drag, startPoint x: 369, startPoint y: 171, endPoint x: 444, endPoint y: 171, distance: 75.1
click at [444, 172] on div "Name En: French Fries Name Ar: بطاطا مقليه" at bounding box center [430, 185] width 298 height 26
drag, startPoint x: 527, startPoint y: 172, endPoint x: 542, endPoint y: 170, distance: 14.2
click at [542, 181] on p "Name Ar: بطاطا مقليه" at bounding box center [505, 185] width 132 height 9
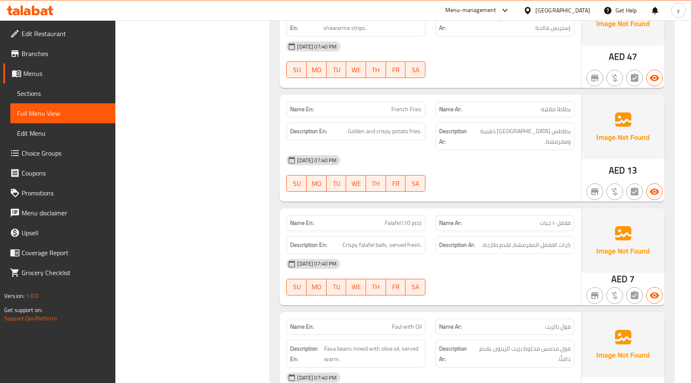
scroll to position [4191, 0]
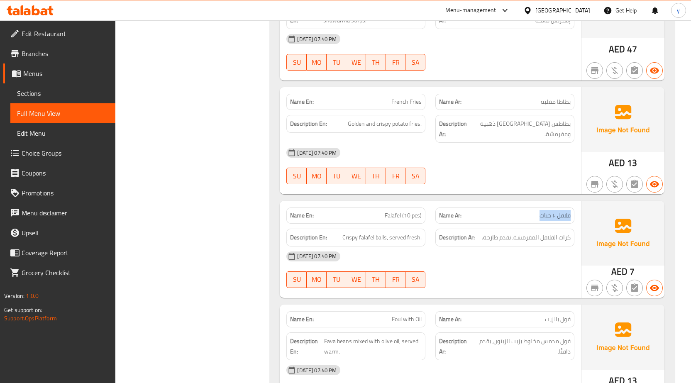
drag, startPoint x: 532, startPoint y: 197, endPoint x: 388, endPoint y: 218, distance: 145.1
click at [573, 207] on div "Name Ar: فلافل ١٠ حبات" at bounding box center [504, 215] width 139 height 16
drag, startPoint x: 366, startPoint y: 200, endPoint x: 403, endPoint y: 200, distance: 36.5
click at [403, 207] on div "Name En: Falafel (10 pcs)" at bounding box center [355, 215] width 139 height 16
click at [532, 232] on span "كرات الفلافل المقرمشة، تقدم طازجة." at bounding box center [526, 237] width 89 height 10
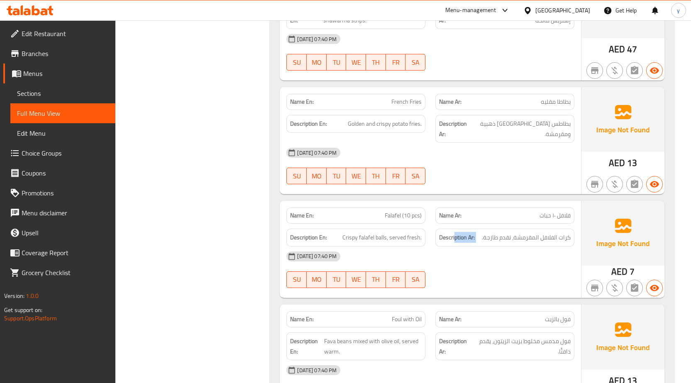
drag, startPoint x: 575, startPoint y: 225, endPoint x: 460, endPoint y: 228, distance: 115.0
click at [454, 225] on div "Description Ar: كرات الفلافل المقرمشة، تقدم طازجة." at bounding box center [504, 238] width 149 height 28
click at [477, 246] on div "29-09-2025 07:40 PM" at bounding box center [430, 256] width 298 height 20
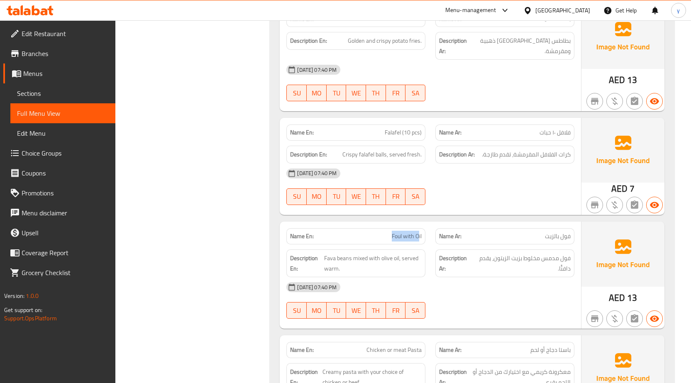
drag, startPoint x: 369, startPoint y: 220, endPoint x: 420, endPoint y: 220, distance: 50.2
click at [420, 232] on p "Name En: Foul with Oil" at bounding box center [356, 236] width 132 height 9
click at [478, 166] on div "29-09-2025 07:40 PM SU MO TU WE TH FR SA" at bounding box center [430, 186] width 298 height 46
drag, startPoint x: 573, startPoint y: 217, endPoint x: 544, endPoint y: 222, distance: 28.9
click at [544, 228] on div "Name Ar: فول بالزيت" at bounding box center [504, 236] width 139 height 16
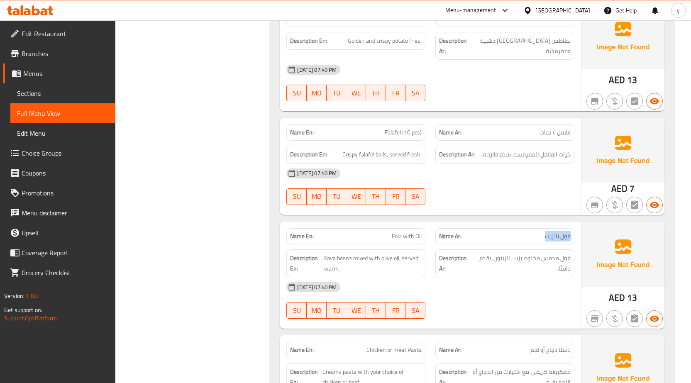
click at [544, 228] on div "Name Ar: فول بالزيت" at bounding box center [504, 236] width 139 height 16
drag, startPoint x: 566, startPoint y: 243, endPoint x: 544, endPoint y: 244, distance: 21.6
click at [544, 253] on span "فول مدمس مخلوط بزيت الزيتون، يقدم دافئًا." at bounding box center [521, 263] width 97 height 20
click at [542, 253] on span "فول مدمس مخلوط بزيت الزيتون، يقدم دافئًا." at bounding box center [521, 263] width 97 height 20
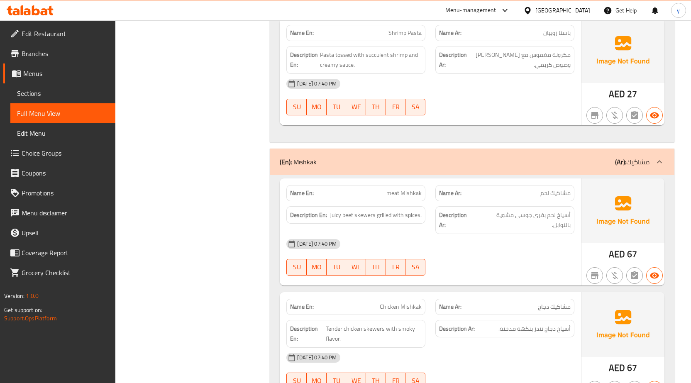
scroll to position [4855, 0]
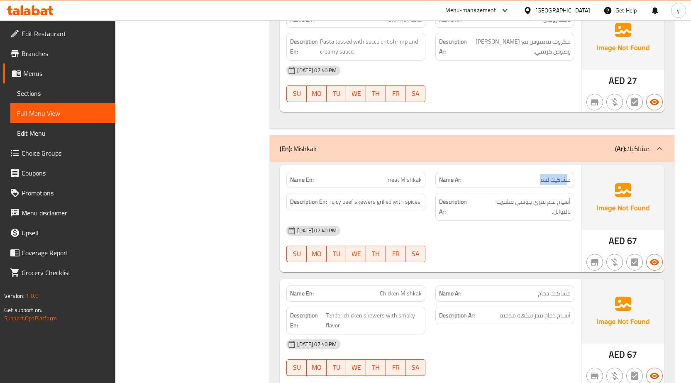
drag, startPoint x: 532, startPoint y: 161, endPoint x: 566, endPoint y: 161, distance: 34.9
click at [566, 176] on p "Name Ar: مشاكيك لحم" at bounding box center [505, 180] width 132 height 9
click at [539, 257] on div at bounding box center [504, 262] width 149 height 10
drag, startPoint x: 576, startPoint y: 183, endPoint x: 534, endPoint y: 187, distance: 42.5
click at [534, 188] on div "Description Ar: أسياخ لحم بقري جوسي مشوية بالتوابل." at bounding box center [504, 207] width 149 height 38
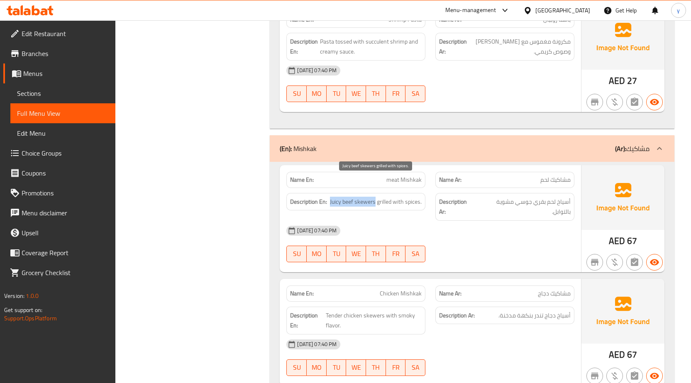
drag, startPoint x: 376, startPoint y: 184, endPoint x: 329, endPoint y: 185, distance: 46.5
click at [329, 197] on h6 "Description En: Juicy beef skewers grilled with spices." at bounding box center [356, 202] width 132 height 10
click at [457, 193] on div "Description Ar: أسياخ لحم بقري جوسي مشوية بالتوابل." at bounding box center [504, 207] width 139 height 28
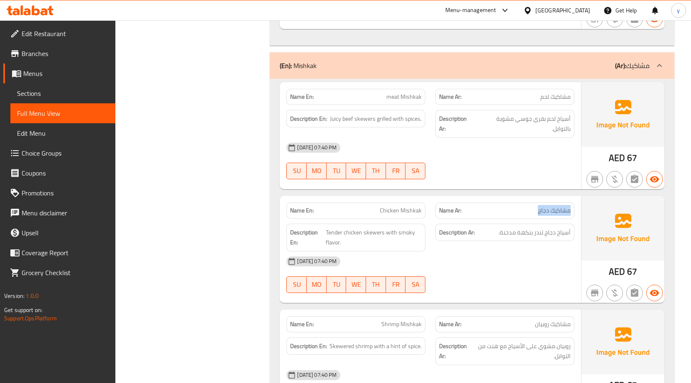
drag, startPoint x: 532, startPoint y: 181, endPoint x: 571, endPoint y: 186, distance: 39.8
click at [571, 203] on div "Name Ar: مشاكيك دجاج" at bounding box center [504, 211] width 139 height 16
click at [548, 251] on div "29-09-2025 07:40 PM" at bounding box center [430, 261] width 298 height 20
drag, startPoint x: 572, startPoint y: 201, endPoint x: 545, endPoint y: 203, distance: 27.0
click at [545, 224] on div "Description Ar: أسياخ دجاج تندر بنكهة مدخنة." at bounding box center [504, 233] width 139 height 18
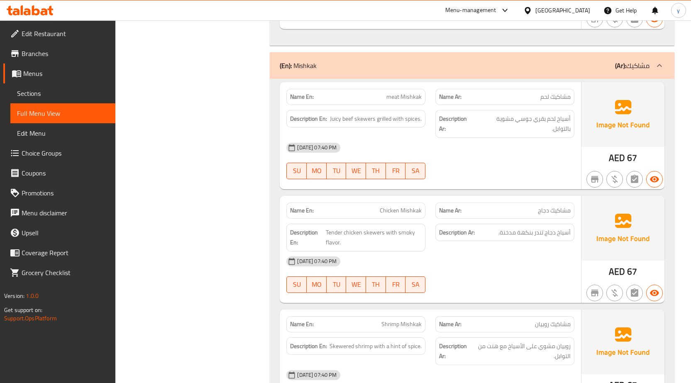
click at [482, 251] on div "29-09-2025 07:40 PM" at bounding box center [430, 261] width 298 height 20
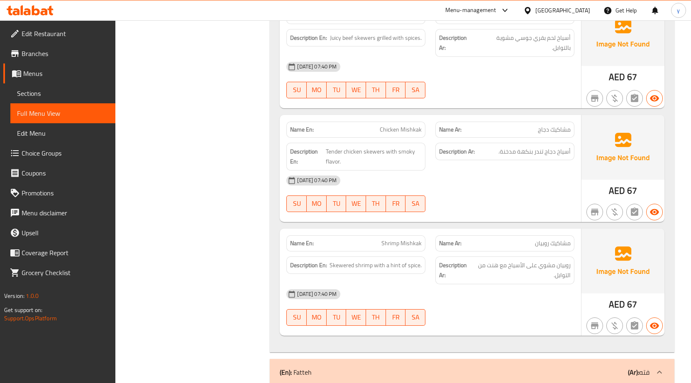
scroll to position [5021, 0]
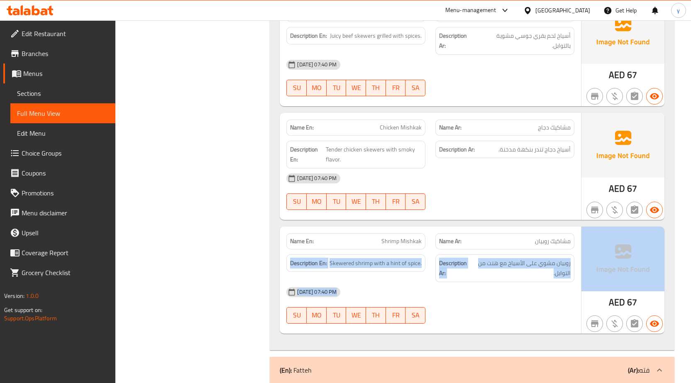
drag, startPoint x: 533, startPoint y: 207, endPoint x: 582, endPoint y: 215, distance: 49.5
click at [582, 227] on div "Name En: Shrimp Mishkak Name Ar: مشاكيك روبيان Description En: Skewered shrimp …" at bounding box center [472, 280] width 385 height 107
click at [510, 237] on p "Name Ar: مشاكيك روبيان" at bounding box center [505, 241] width 132 height 9
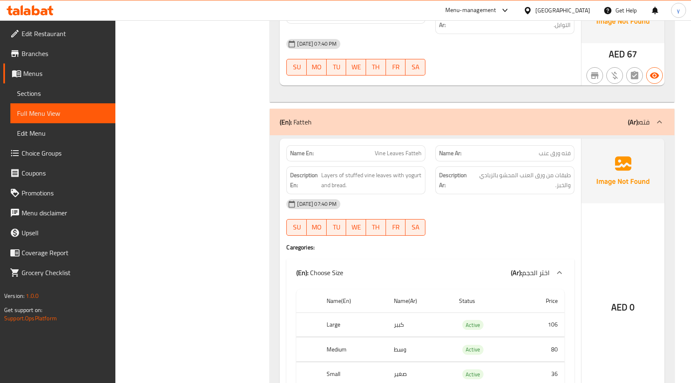
scroll to position [5270, 0]
drag, startPoint x: 370, startPoint y: 118, endPoint x: 405, endPoint y: 124, distance: 34.9
click at [405, 148] on p "Name En: Vine Leaves Fatteh" at bounding box center [356, 152] width 132 height 9
copy span "Vine Leaves"
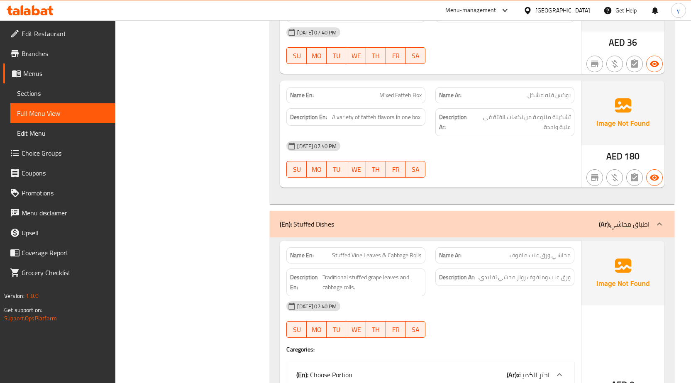
scroll to position [5809, 0]
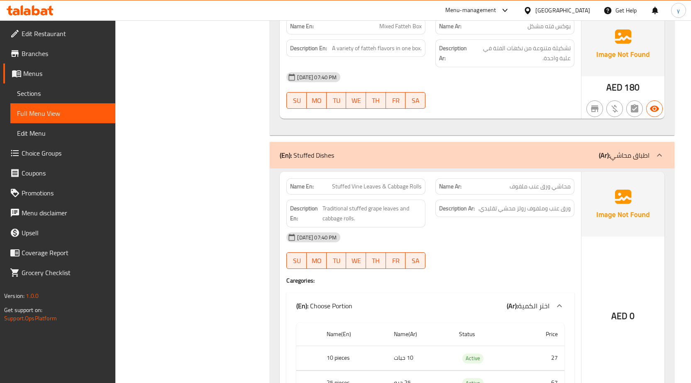
drag, startPoint x: 633, startPoint y: 126, endPoint x: 622, endPoint y: 126, distance: 11.2
click at [629, 150] on p "(Ar): اطباق محاشي" at bounding box center [624, 155] width 51 height 10
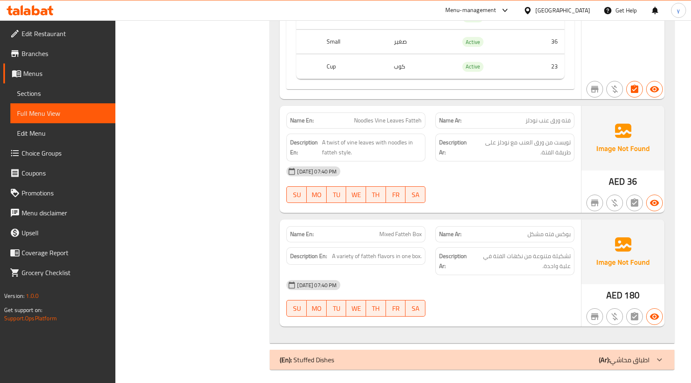
scroll to position [5575, 0]
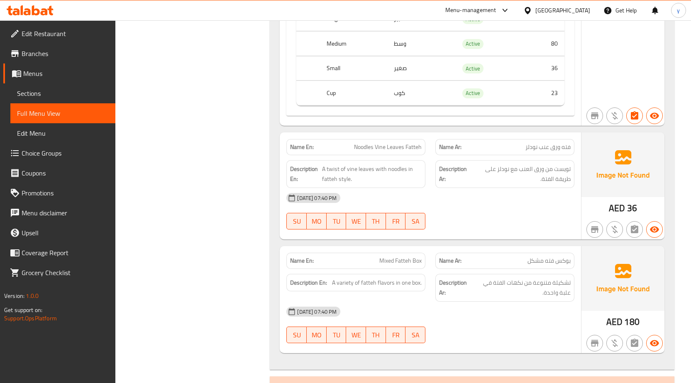
click at [620, 381] on p "(Ar): اطباق محاشي" at bounding box center [624, 386] width 51 height 10
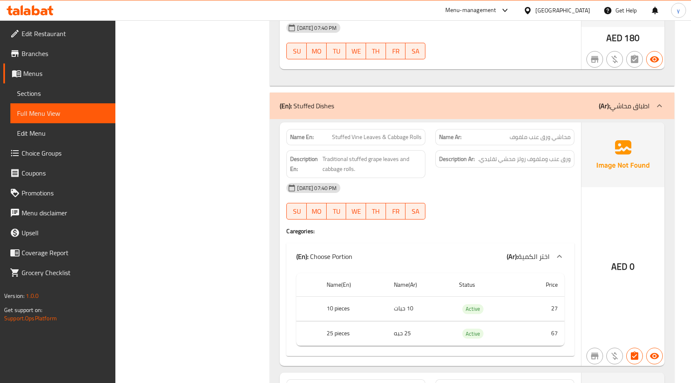
scroll to position [5851, 0]
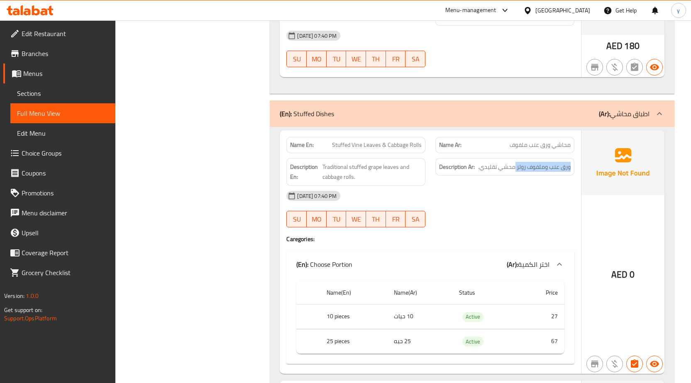
drag, startPoint x: 569, startPoint y: 139, endPoint x: 515, endPoint y: 142, distance: 54.9
click at [515, 158] on div "Description Ar: ورق عنب وملفوف رولز محشي تقليدي." at bounding box center [504, 167] width 139 height 18
click at [486, 186] on div "29-09-2025 07:40 PM" at bounding box center [430, 196] width 298 height 20
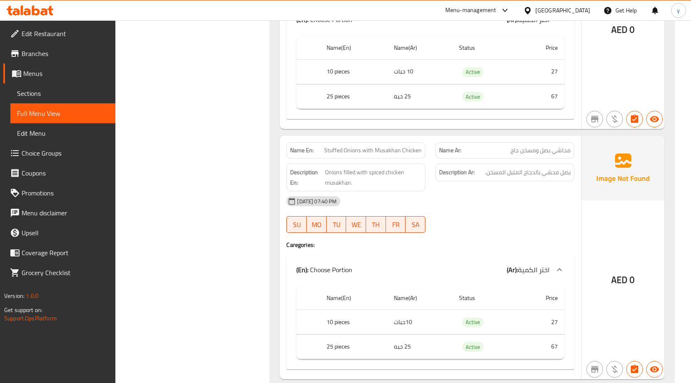
scroll to position [6100, 0]
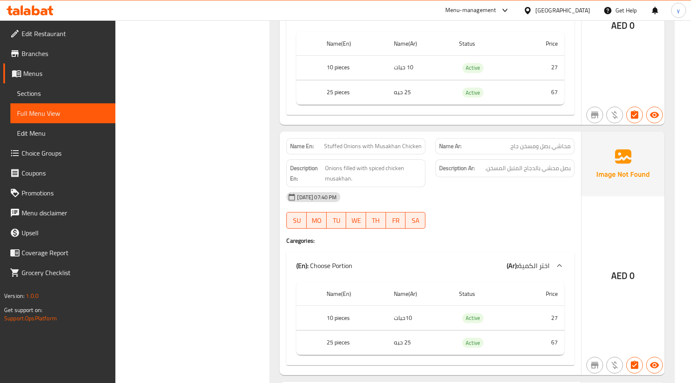
drag, startPoint x: 572, startPoint y: 117, endPoint x: 481, endPoint y: 124, distance: 91.6
click at [481, 138] on div "Name Ar: محاشي بصل ومسخن جاج" at bounding box center [504, 146] width 139 height 16
drag, startPoint x: 553, startPoint y: 116, endPoint x: 568, endPoint y: 118, distance: 15.9
click at [568, 142] on span "محاشي بصل ومسخن جاج" at bounding box center [540, 146] width 60 height 9
drag, startPoint x: 423, startPoint y: 117, endPoint x: 303, endPoint y: 117, distance: 120.3
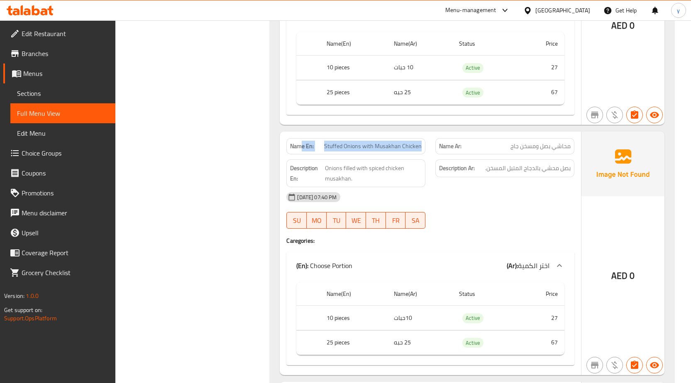
click at [303, 138] on div "Name En: Stuffed Onions with Musakhan Chicken" at bounding box center [355, 146] width 139 height 16
click at [330, 142] on span "Stuffed Onions with Musakhan Chicken" at bounding box center [373, 146] width 98 height 9
drag, startPoint x: 323, startPoint y: 117, endPoint x: 422, endPoint y: 113, distance: 98.8
click at [422, 142] on p "Name En: Stuffed Onions with Musakhan Chicken" at bounding box center [356, 146] width 132 height 9
copy span "Stuffed Onions with Musakhan Chicken"
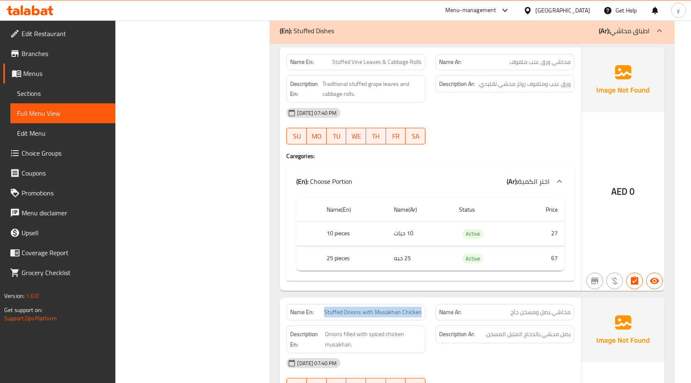
scroll to position [5768, 0]
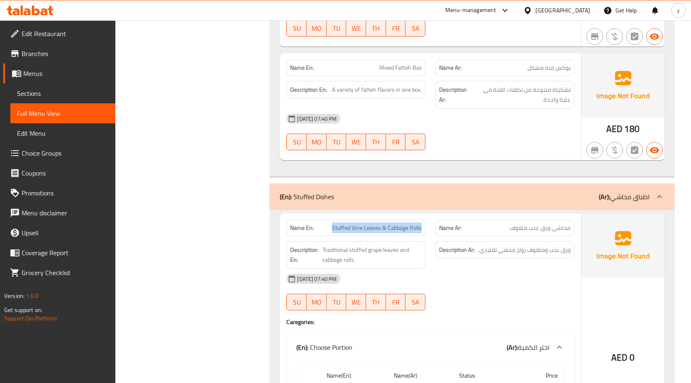
drag, startPoint x: 333, startPoint y: 197, endPoint x: 423, endPoint y: 200, distance: 90.1
click at [423, 220] on div "Name En: Stuffed Vine Leaves & Cabbage Rolls" at bounding box center [355, 228] width 139 height 16
copy span "Stuffed Vine Leaves & Cabbage Rolls"
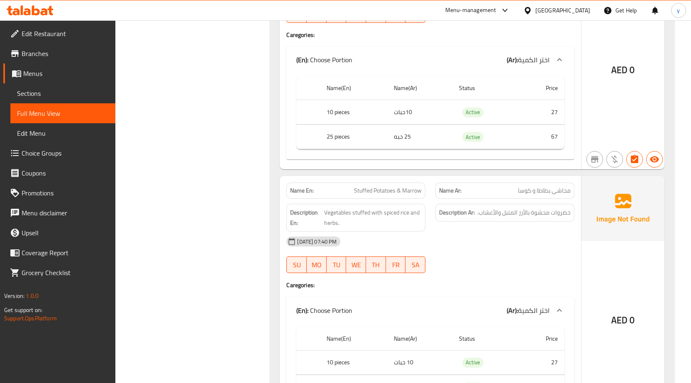
scroll to position [6346, 0]
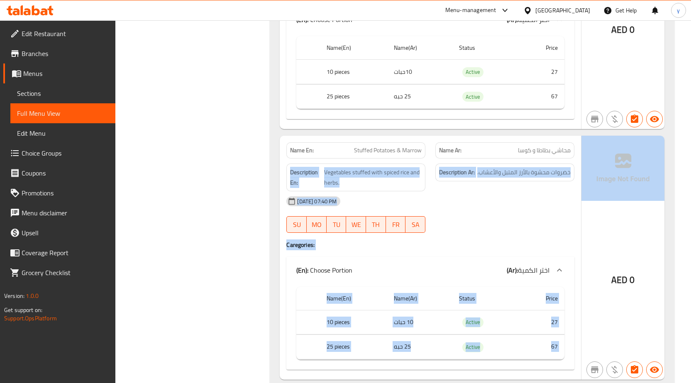
drag, startPoint x: 517, startPoint y: 122, endPoint x: 633, endPoint y: 122, distance: 116.2
click at [633, 136] on div "Name En: Stuffed Potatoes & Marrow Name Ar: محاشي بطاطا و كوسا Description En: …" at bounding box center [472, 258] width 385 height 244
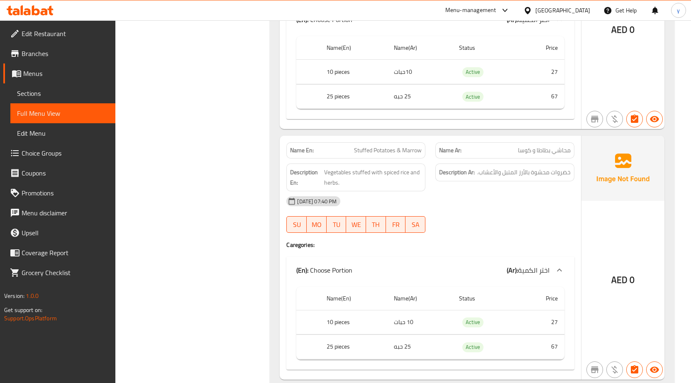
click at [564, 146] on span "محاشي بطاطا و كوسا" at bounding box center [544, 150] width 53 height 9
drag, startPoint x: 519, startPoint y: 120, endPoint x: 569, endPoint y: 127, distance: 50.7
click at [569, 142] on div "Name Ar: محاشي بطاطا و كوسا" at bounding box center [504, 150] width 139 height 16
click at [358, 146] on span "Stuffed Potatoes & Marrow" at bounding box center [388, 150] width 68 height 9
drag, startPoint x: 353, startPoint y: 123, endPoint x: 431, endPoint y: 128, distance: 78.2
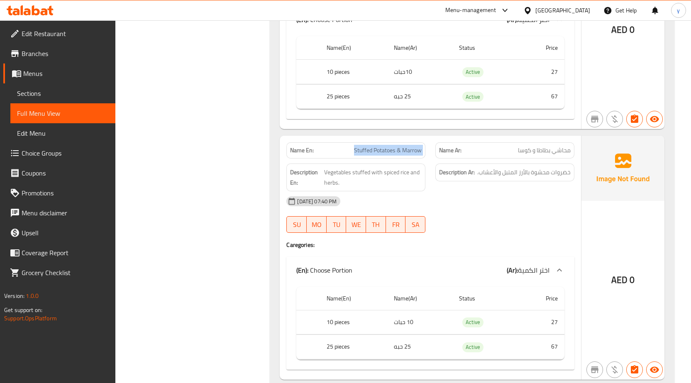
click at [431, 137] on div "Name En: Stuffed Potatoes & Marrow Name Ar: محاشي بطاطا و كوسا" at bounding box center [430, 150] width 298 height 26
copy span "Stuffed Potatoes & Marrow"
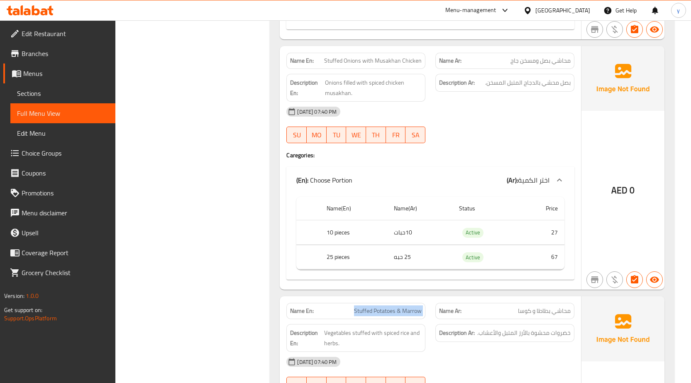
scroll to position [6056, 0]
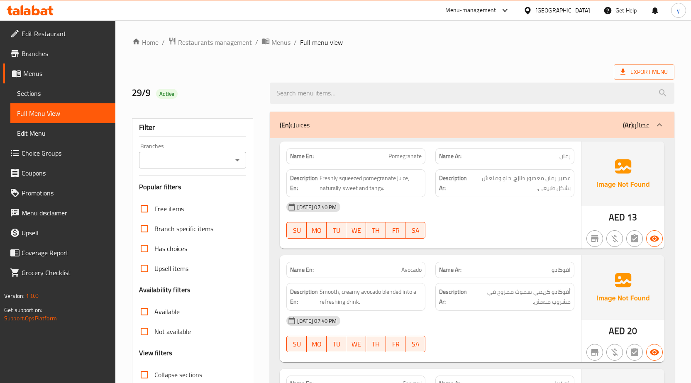
scroll to position [166, 0]
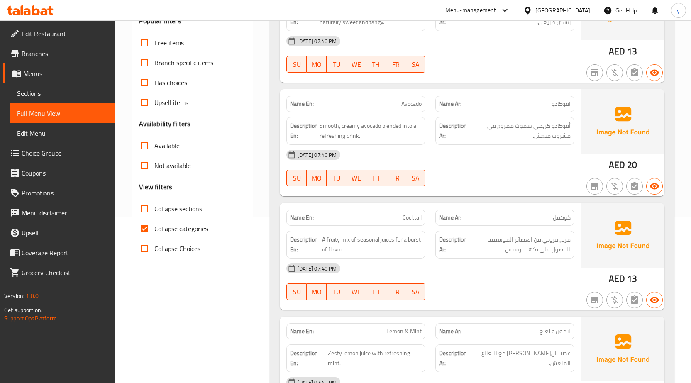
click at [174, 231] on span "Collapse categories" at bounding box center [181, 229] width 54 height 10
click at [154, 231] on input "Collapse categories" at bounding box center [144, 229] width 20 height 20
checkbox input "false"
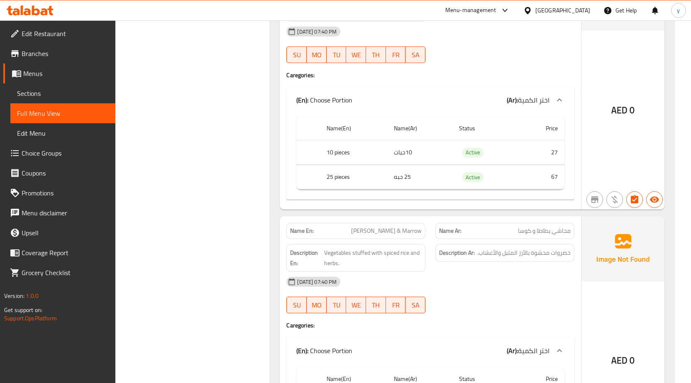
scroll to position [6346, 0]
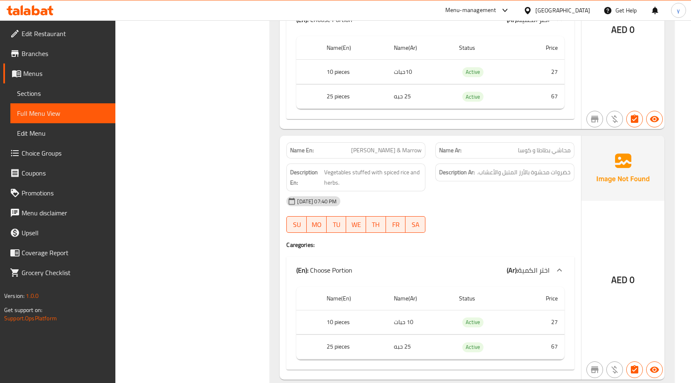
click at [24, 49] on span "Branches" at bounding box center [65, 54] width 87 height 10
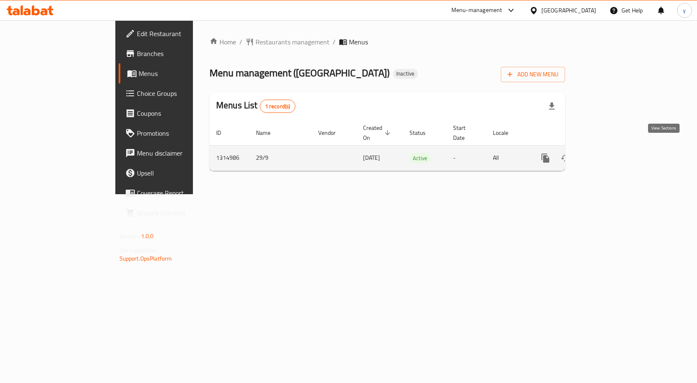
click at [609, 154] on icon "enhanced table" at bounding box center [605, 157] width 7 height 7
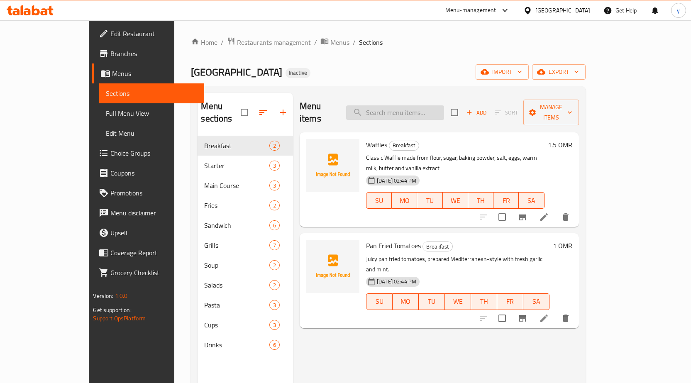
click at [422, 110] on input "search" at bounding box center [395, 112] width 98 height 15
paste input "Mansaf In Cup Sea"
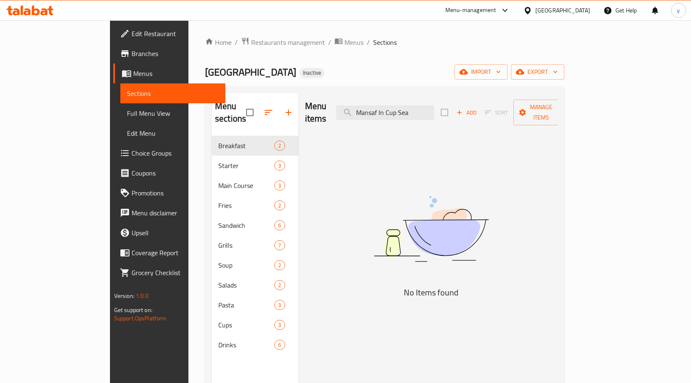
type input "Mansaf In Cup Sea"
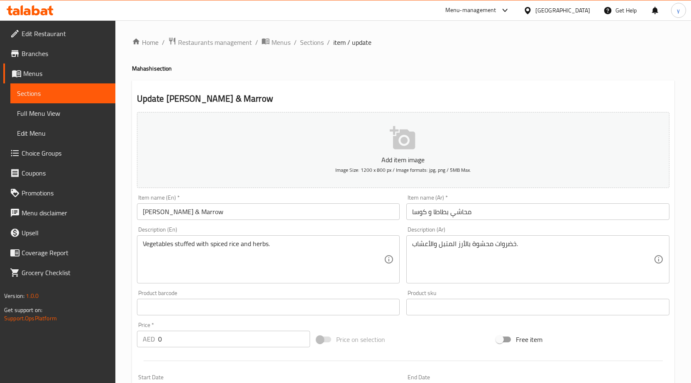
scroll to position [41, 0]
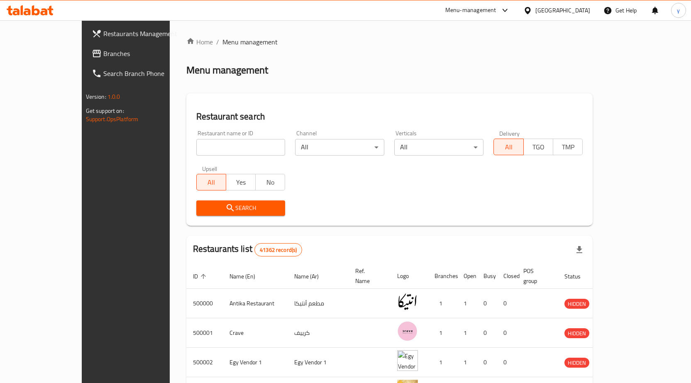
click at [217, 147] on input "search" at bounding box center [240, 147] width 89 height 17
paste input "779160"
type input "779160"
click at [575, 13] on div "[GEOGRAPHIC_DATA]" at bounding box center [562, 10] width 55 height 9
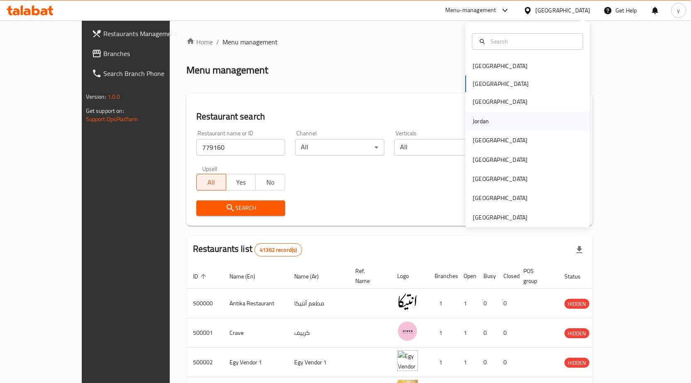
click at [482, 123] on div "Jordan" at bounding box center [481, 121] width 16 height 9
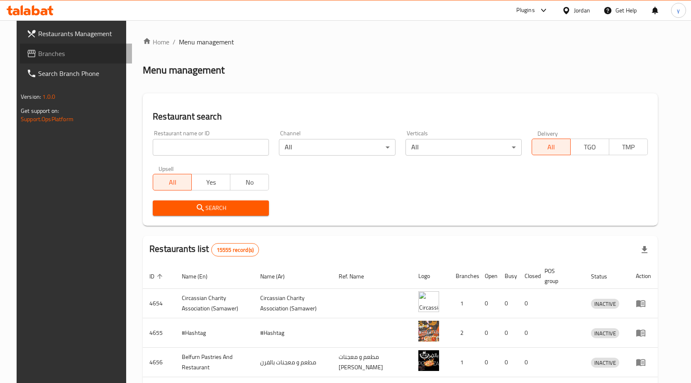
click at [56, 55] on span "Branches" at bounding box center [81, 54] width 87 height 10
